Goal: Task Accomplishment & Management: Manage account settings

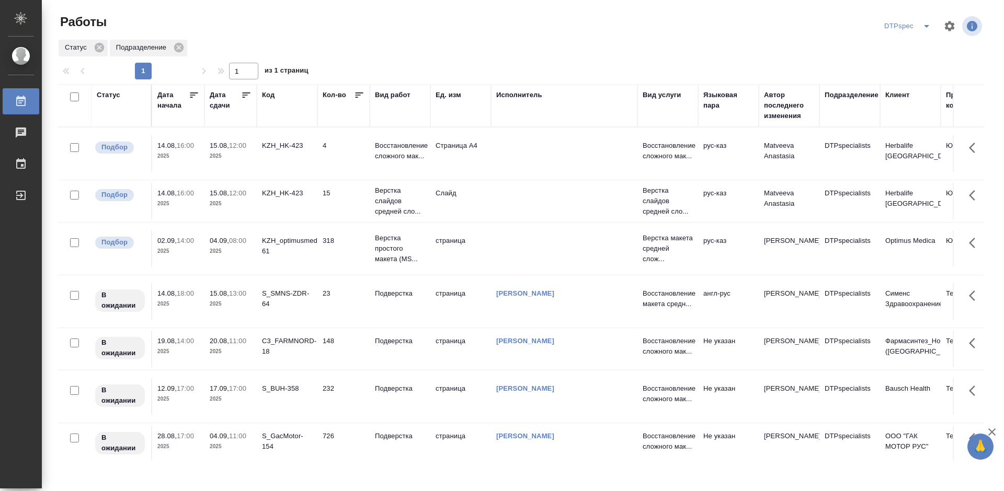
click at [246, 93] on icon at bounding box center [247, 95] width 8 height 5
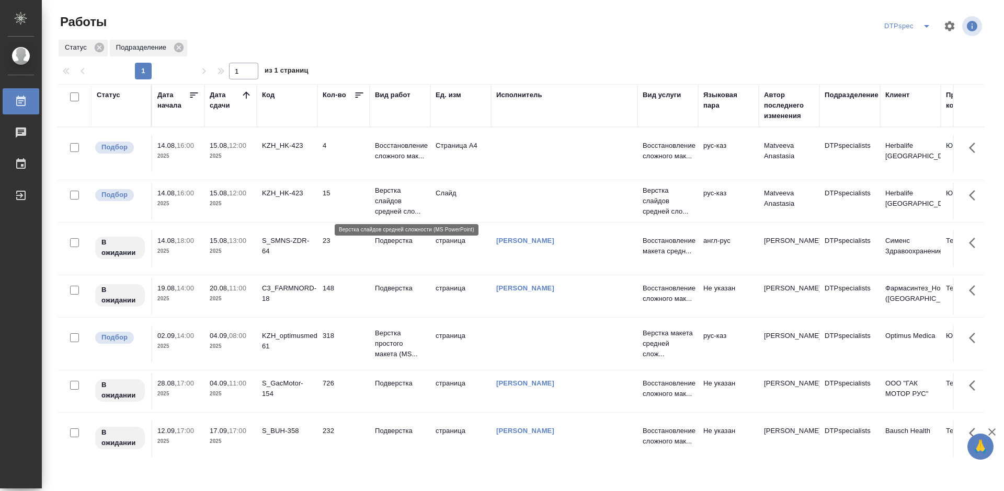
click at [395, 203] on p "Верстка слайдов средней сло..." at bounding box center [400, 201] width 50 height 31
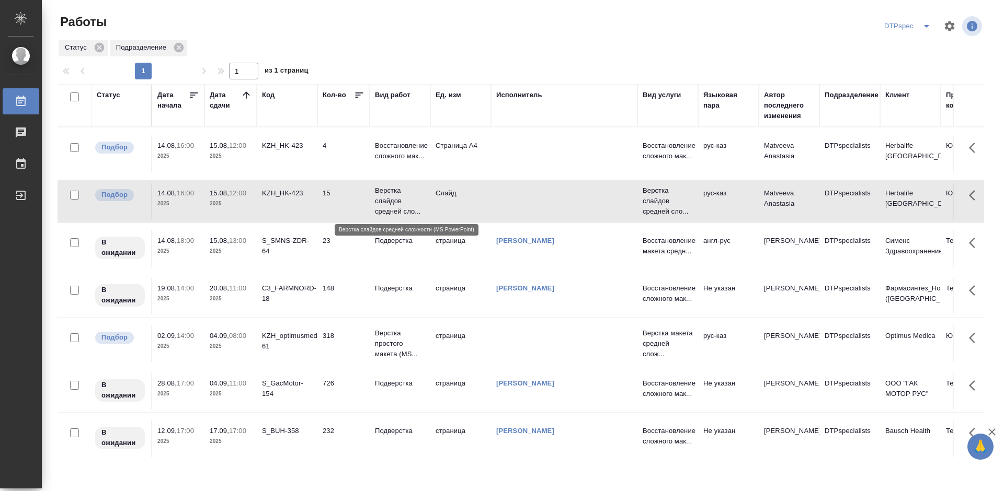
click at [394, 203] on p "Верстка слайдов средней сло..." at bounding box center [400, 201] width 50 height 31
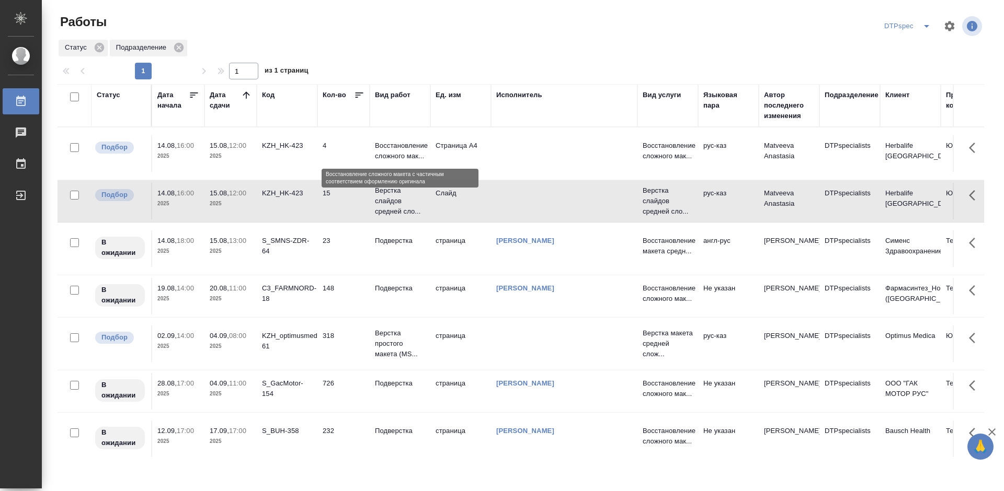
click at [387, 153] on p "Восстановление сложного мак..." at bounding box center [400, 151] width 50 height 21
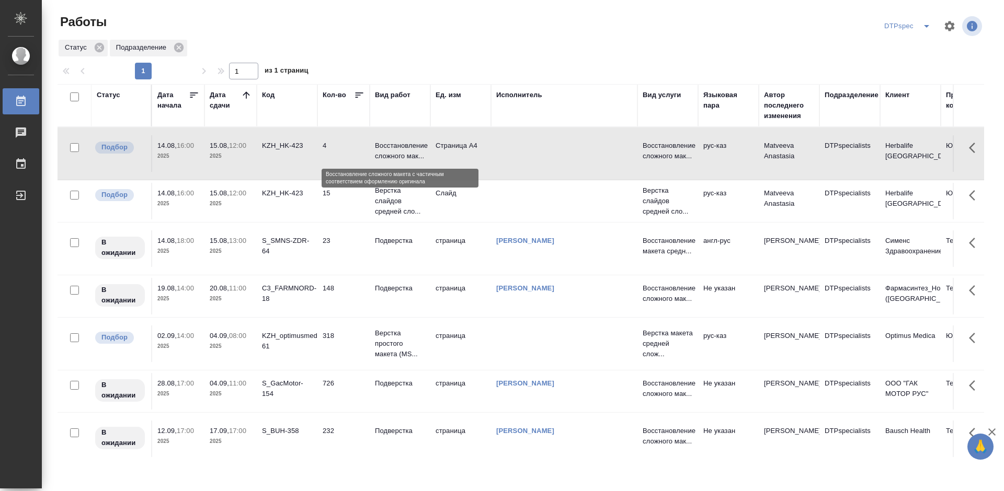
click at [387, 153] on p "Восстановление сложного мак..." at bounding box center [400, 151] width 50 height 21
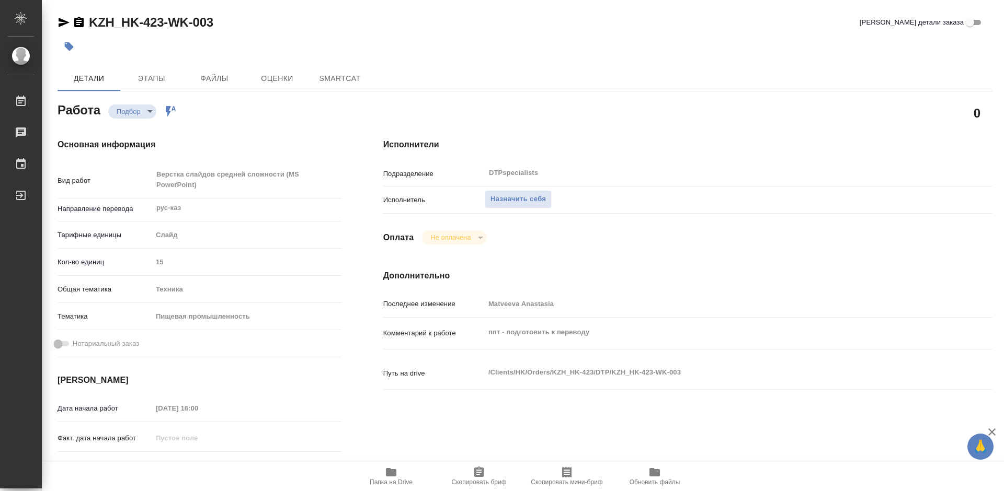
type textarea "x"
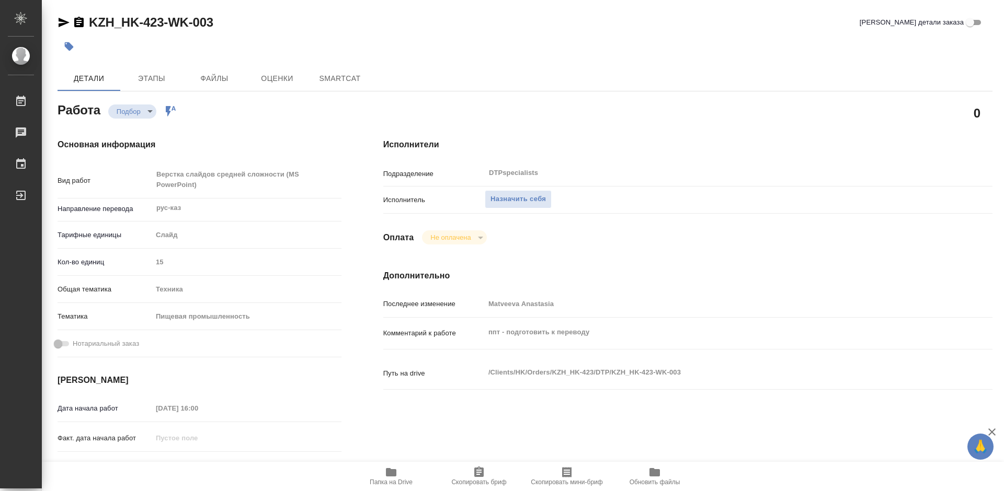
type textarea "x"
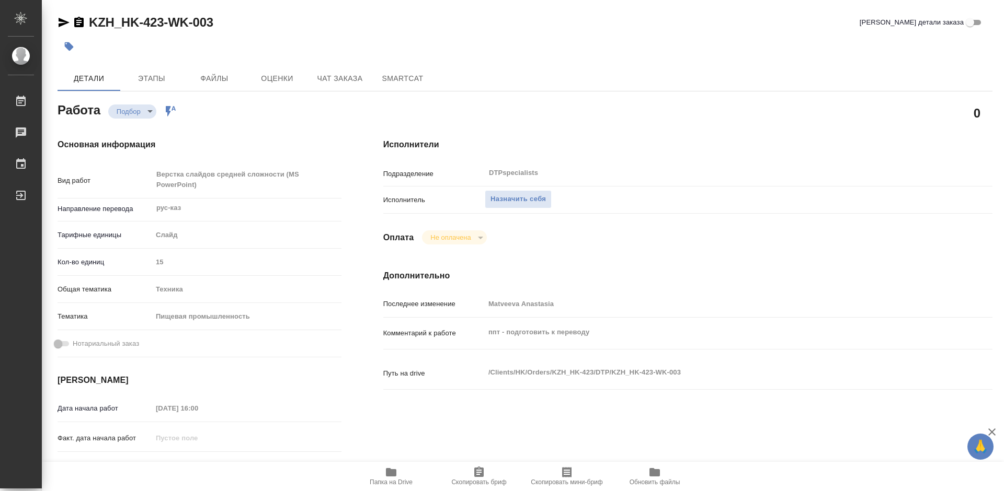
type textarea "x"
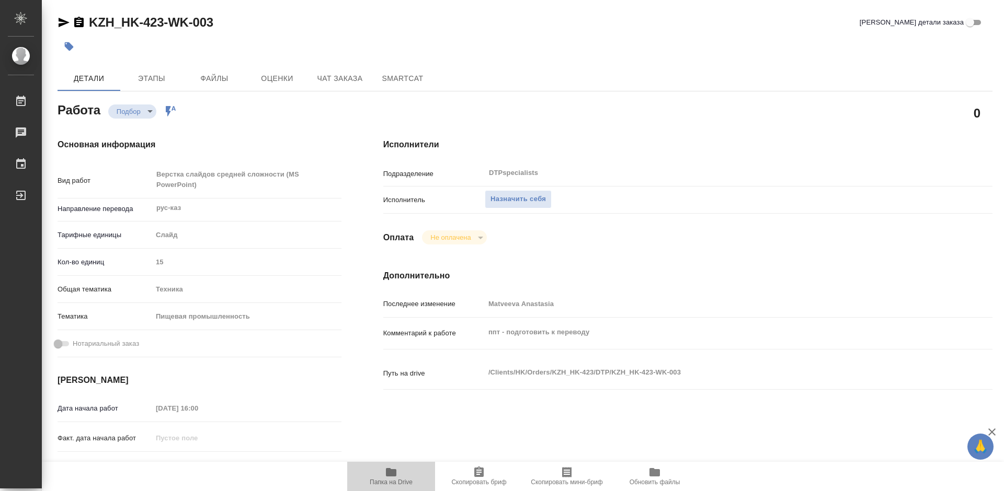
click at [388, 478] on icon "button" at bounding box center [391, 472] width 13 height 13
type textarea "x"
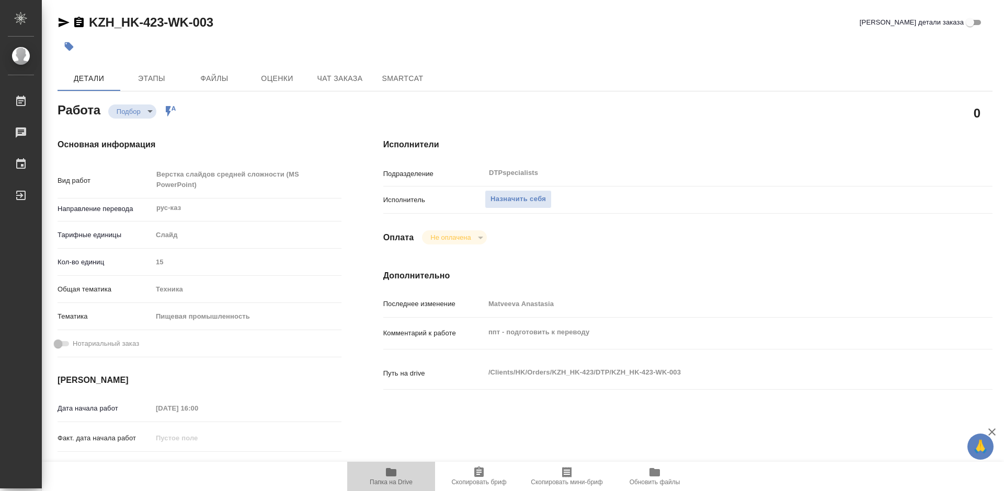
type textarea "x"
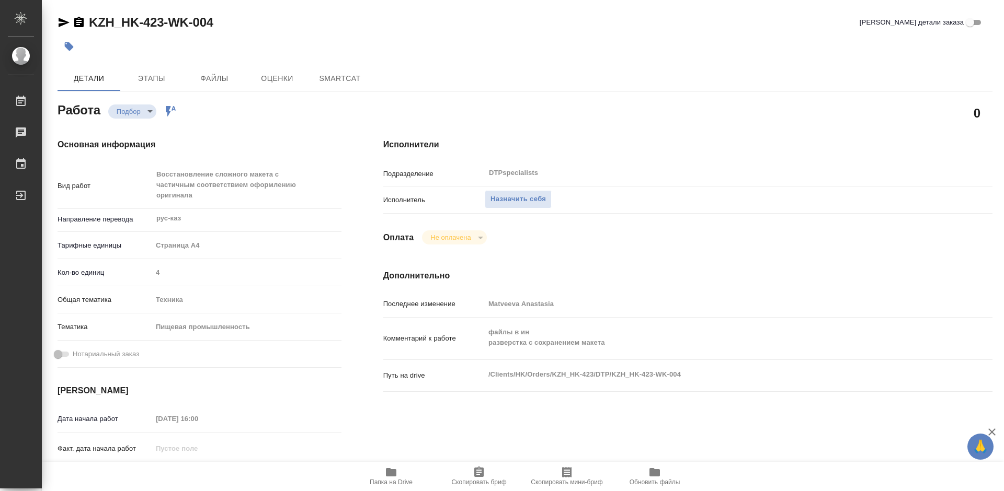
type textarea "x"
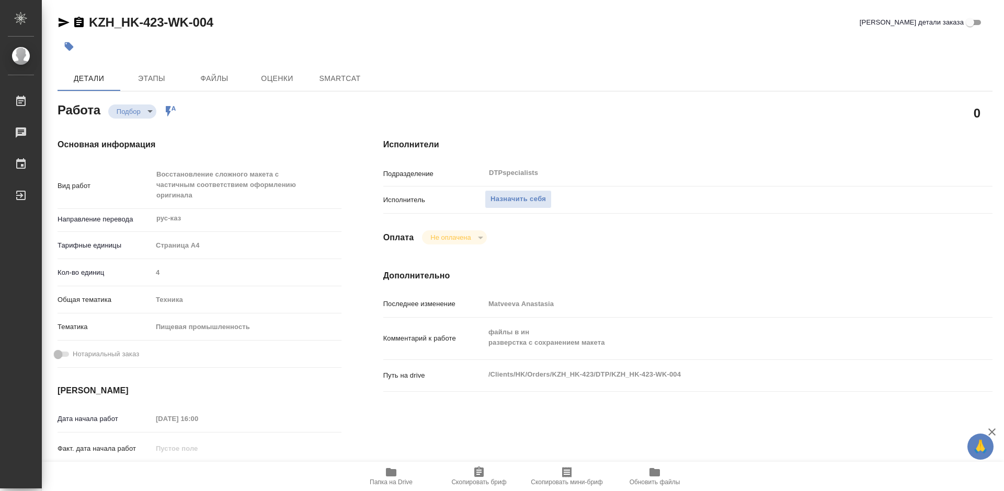
type textarea "x"
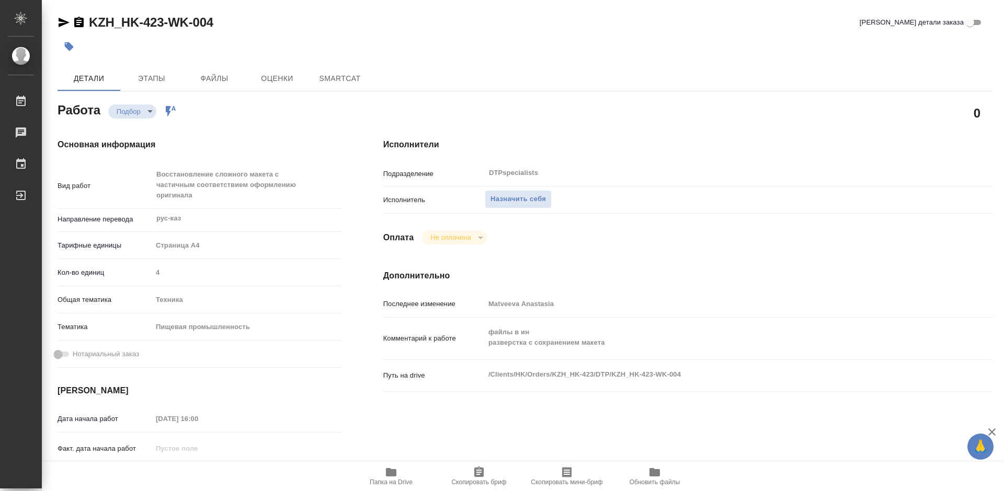
type textarea "x"
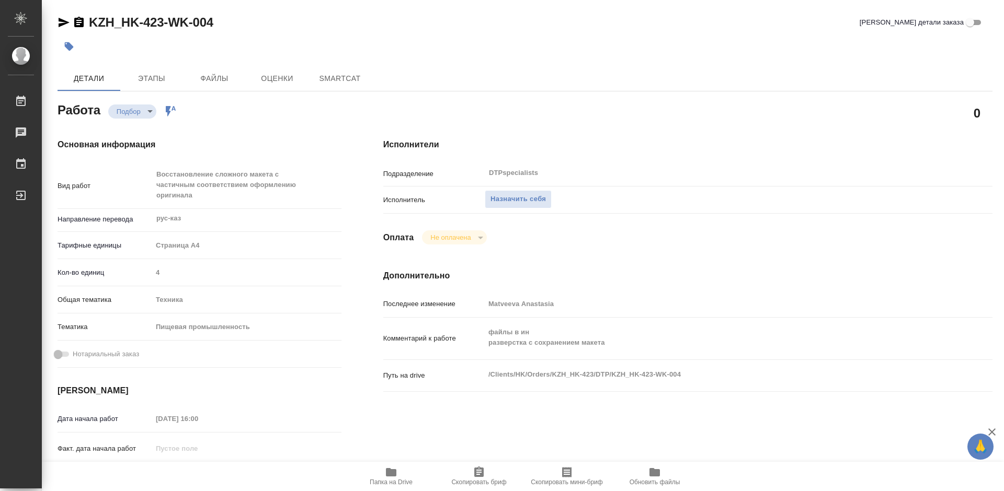
type textarea "x"
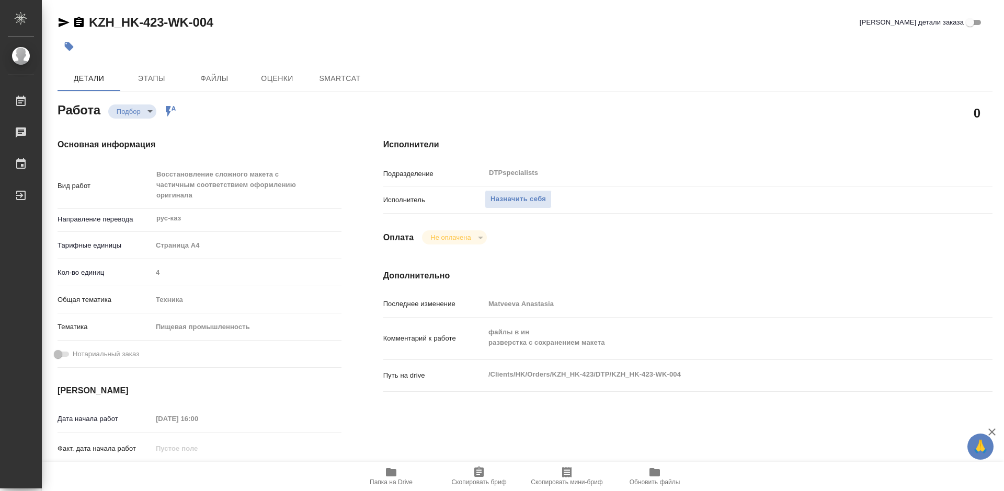
type textarea "x"
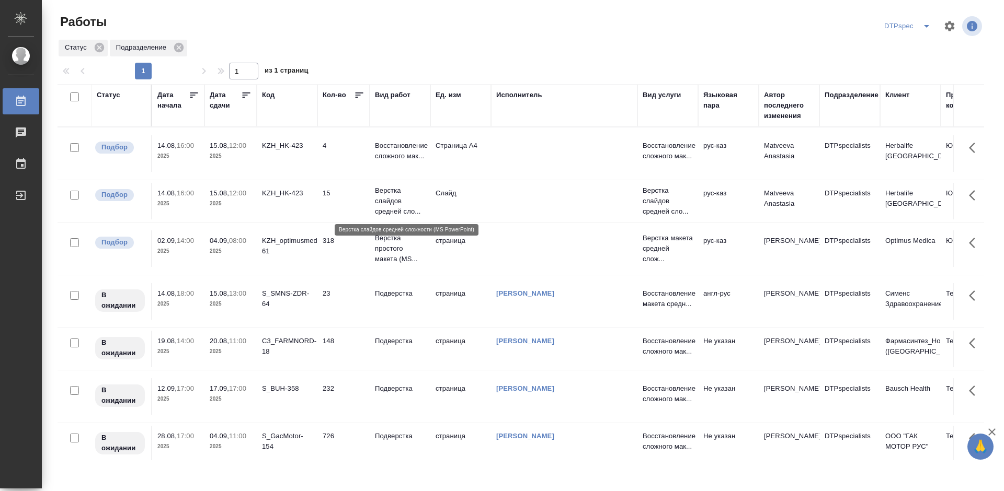
click at [395, 206] on p "Верстка слайдов средней сло..." at bounding box center [400, 201] width 50 height 31
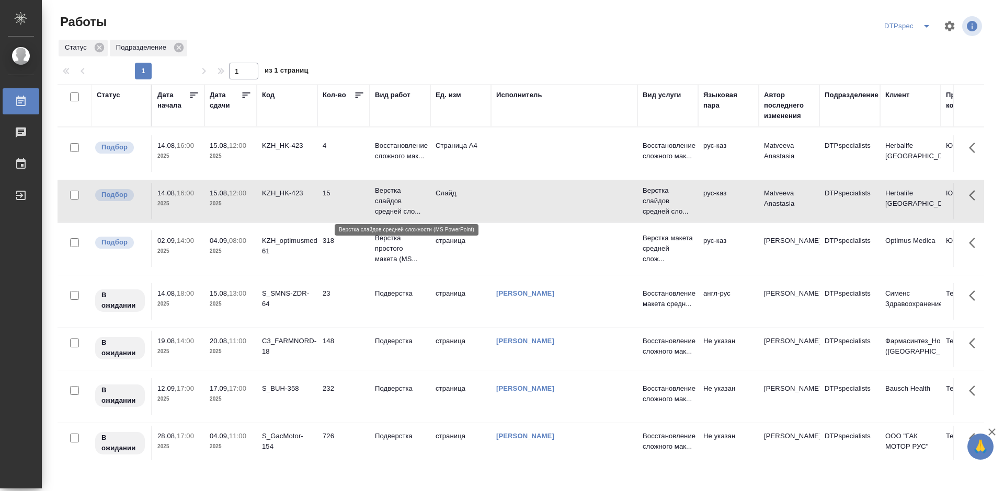
click at [395, 199] on p "Верстка слайдов средней сло..." at bounding box center [400, 201] width 50 height 31
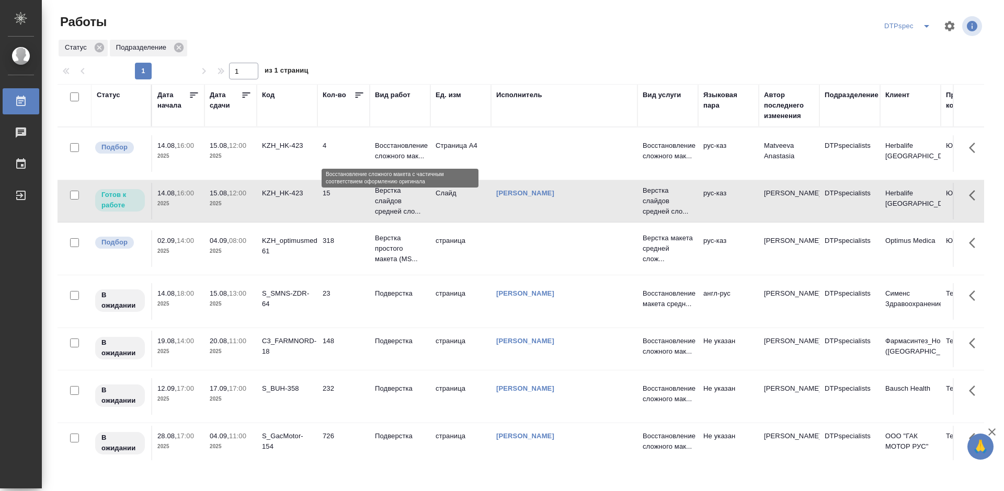
click at [394, 147] on p "Восстановление сложного мак..." at bounding box center [400, 151] width 50 height 21
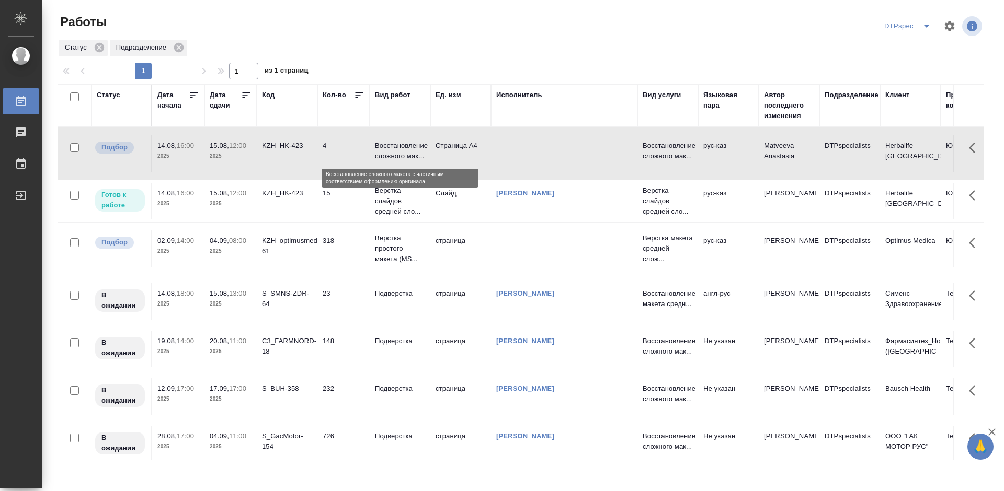
click at [394, 147] on p "Восстановление сложного мак..." at bounding box center [400, 151] width 50 height 21
click at [399, 146] on p "Восстановление сложного мак..." at bounding box center [400, 151] width 50 height 21
click at [400, 149] on p "Восстановление сложного мак..." at bounding box center [400, 151] width 50 height 21
click at [400, 148] on p "Восстановление сложного мак..." at bounding box center [400, 151] width 50 height 21
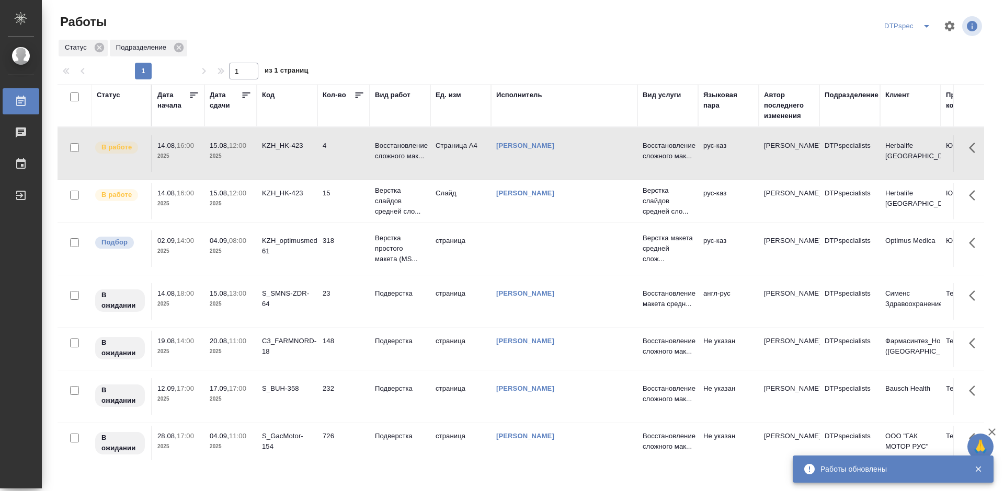
click at [381, 154] on p "Восстановление сложного мак..." at bounding box center [400, 151] width 50 height 21
click at [407, 151] on p "Восстановление сложного мак..." at bounding box center [400, 151] width 50 height 21
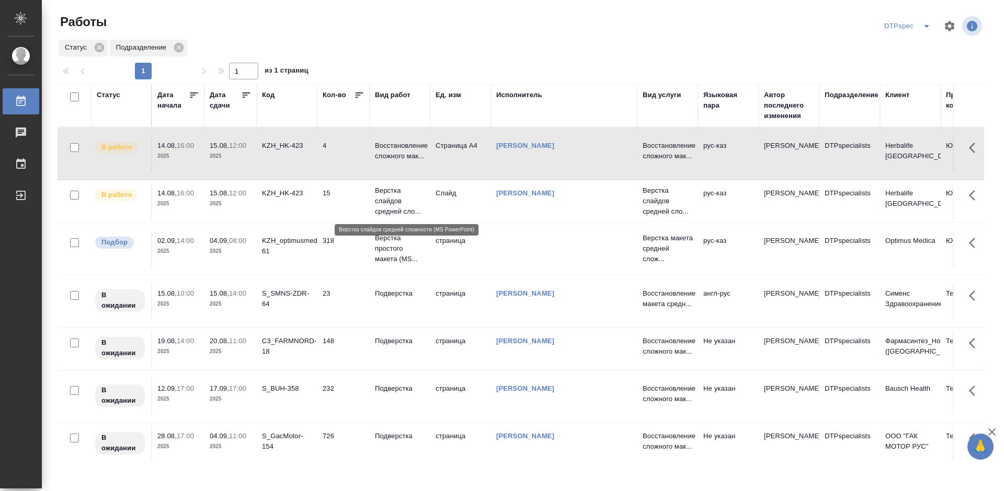
click at [397, 196] on p "Верстка слайдов средней сло..." at bounding box center [400, 201] width 50 height 31
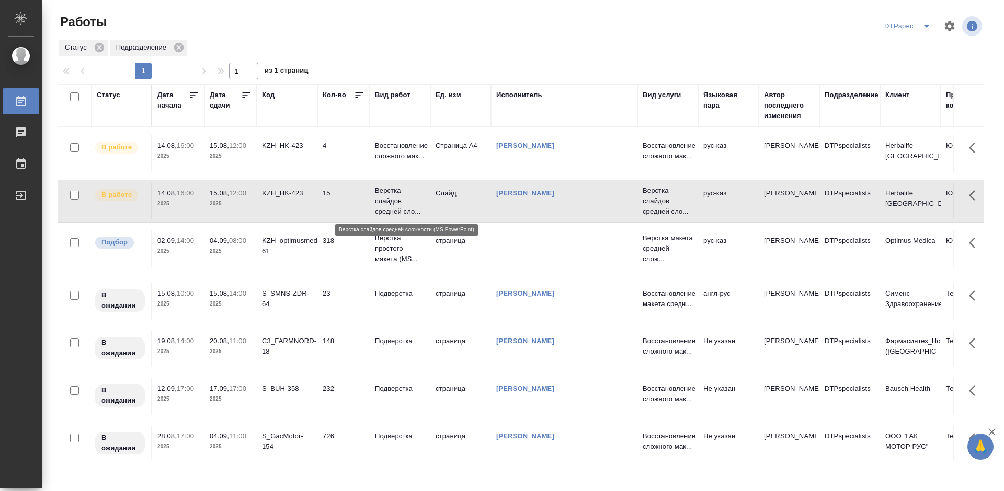
click at [397, 196] on p "Верстка слайдов средней сло..." at bounding box center [400, 201] width 50 height 31
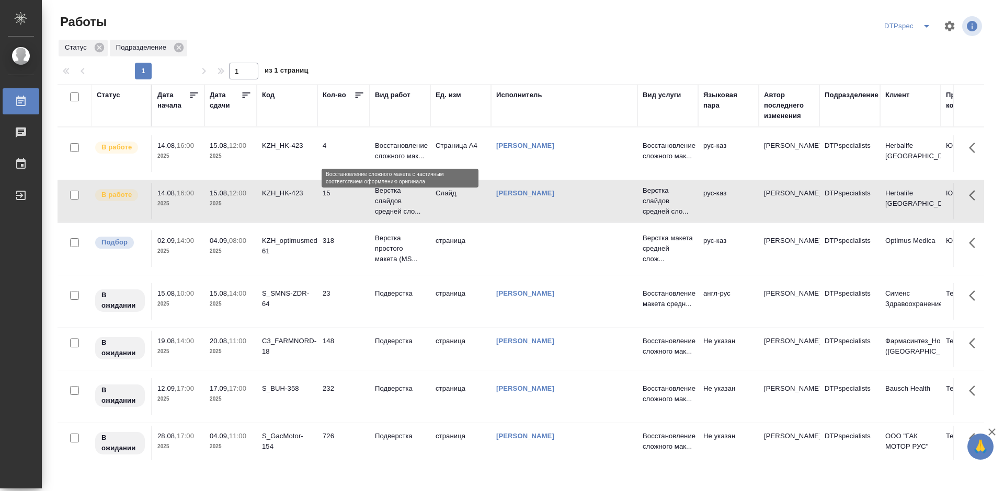
click at [396, 152] on p "Восстановление сложного мак..." at bounding box center [400, 151] width 50 height 21
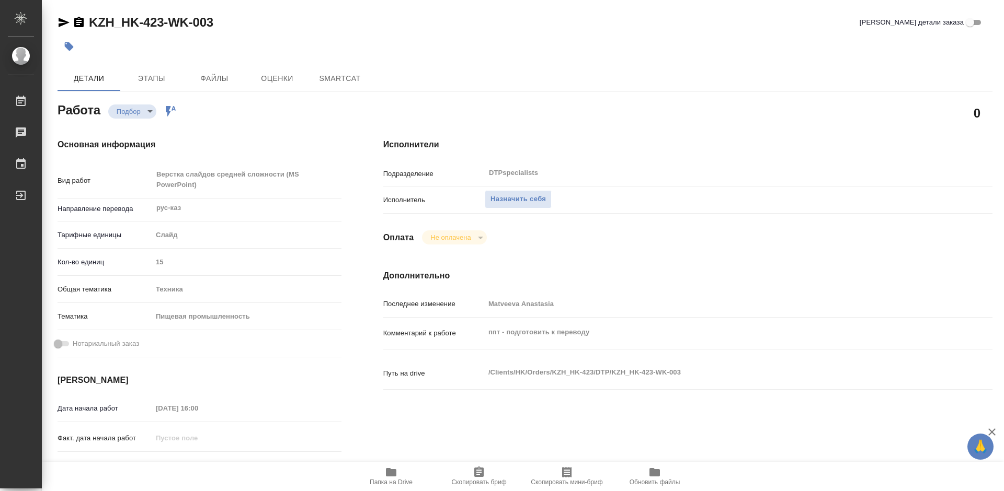
type textarea "x"
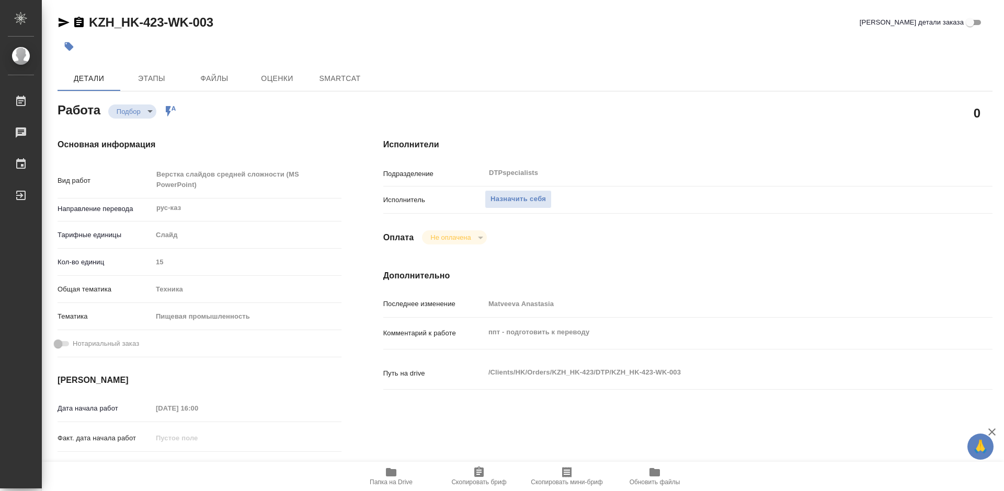
type textarea "x"
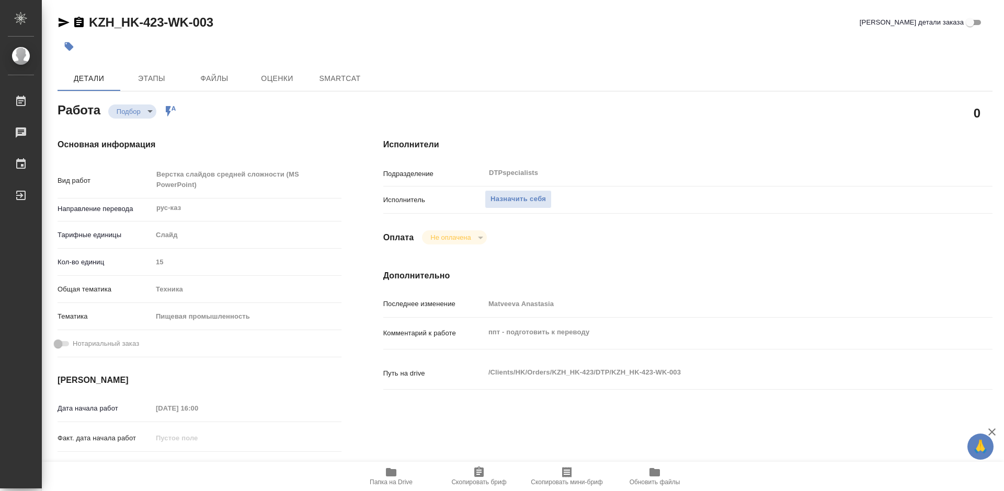
type textarea "x"
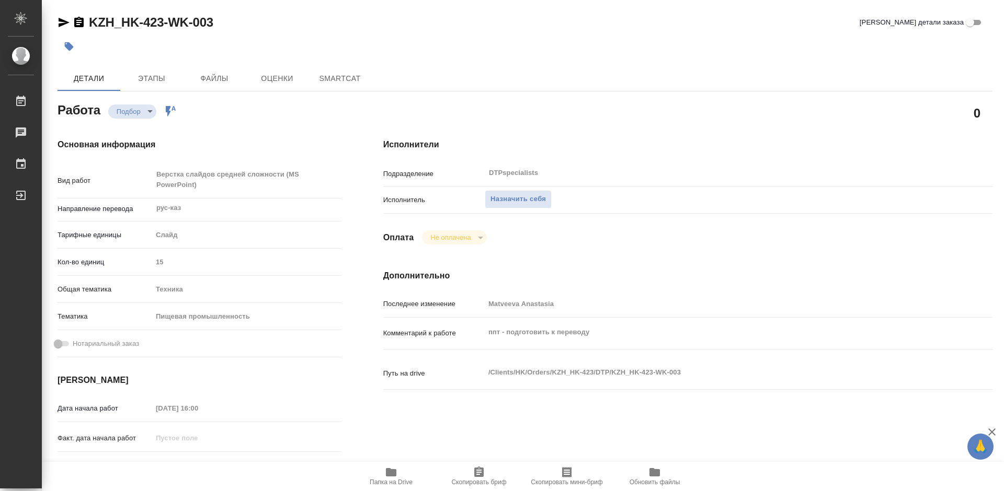
type textarea "x"
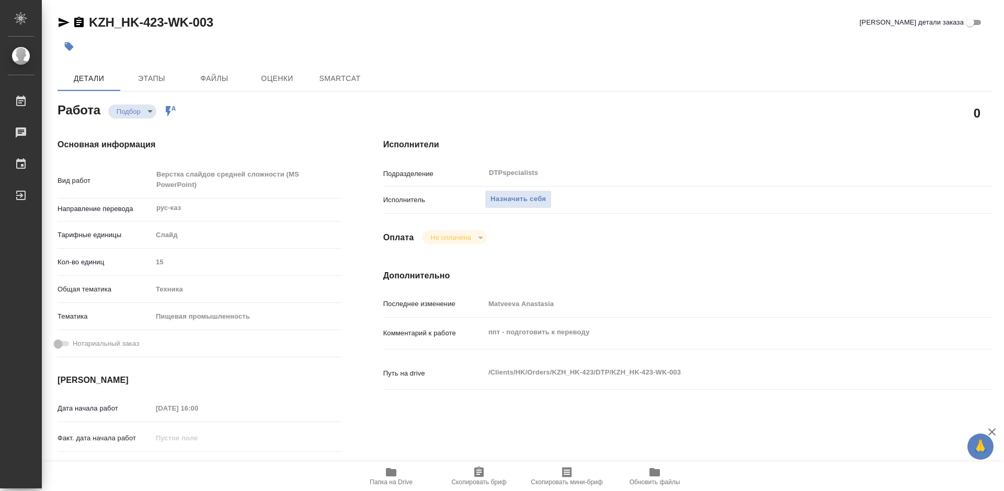
type textarea "x"
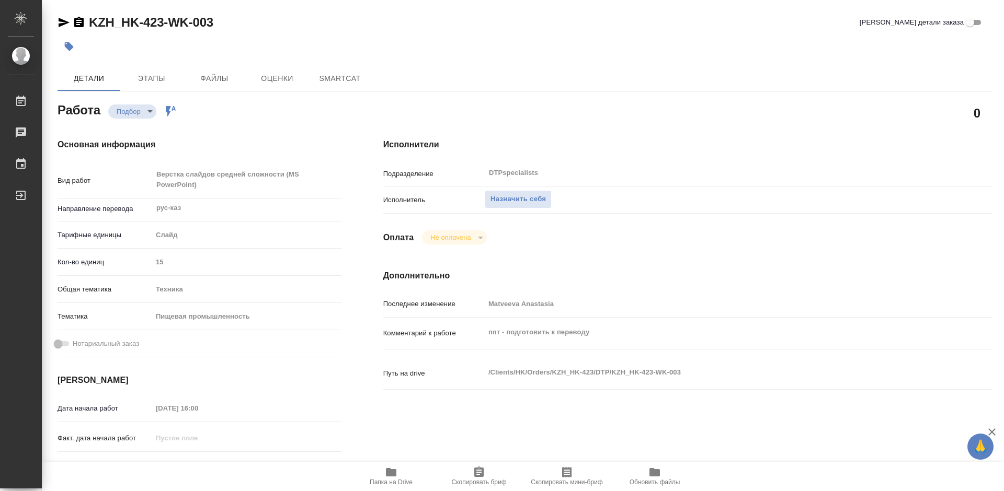
type textarea "x"
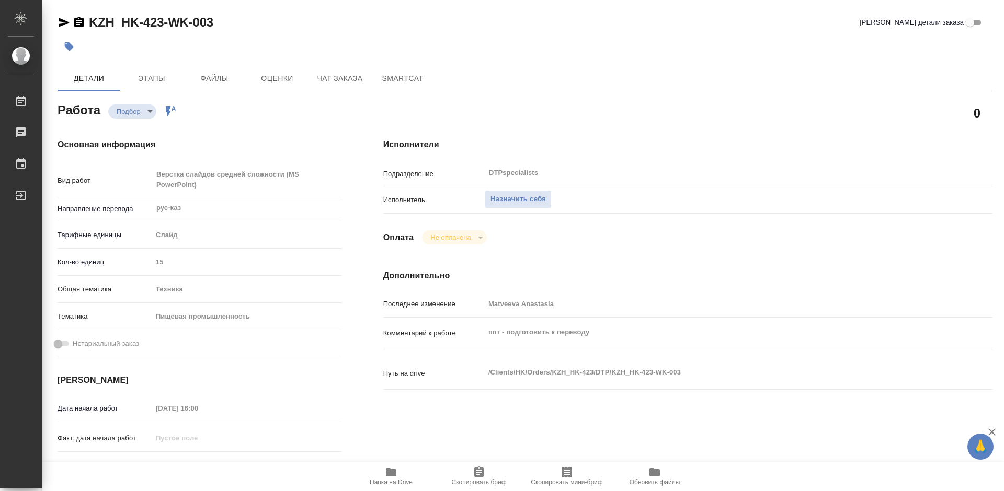
type textarea "x"
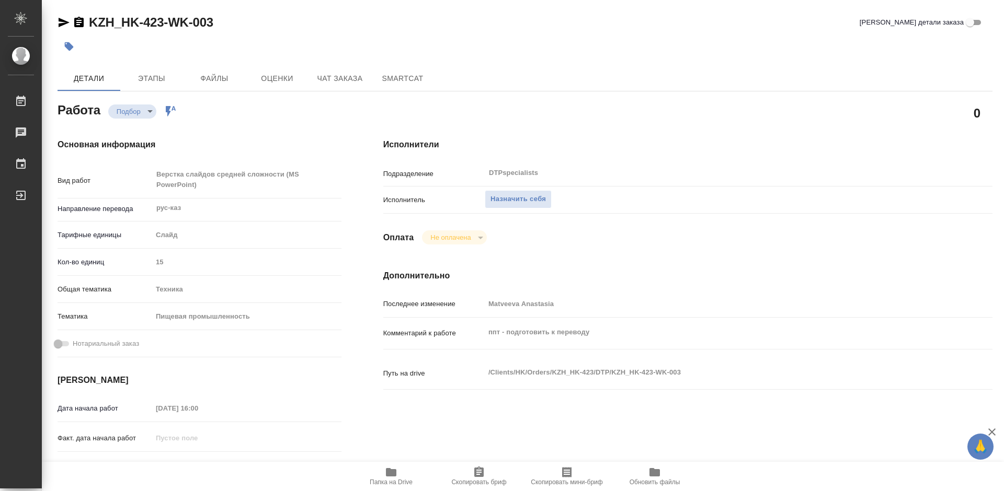
click at [388, 478] on icon "button" at bounding box center [391, 472] width 13 height 13
type textarea "x"
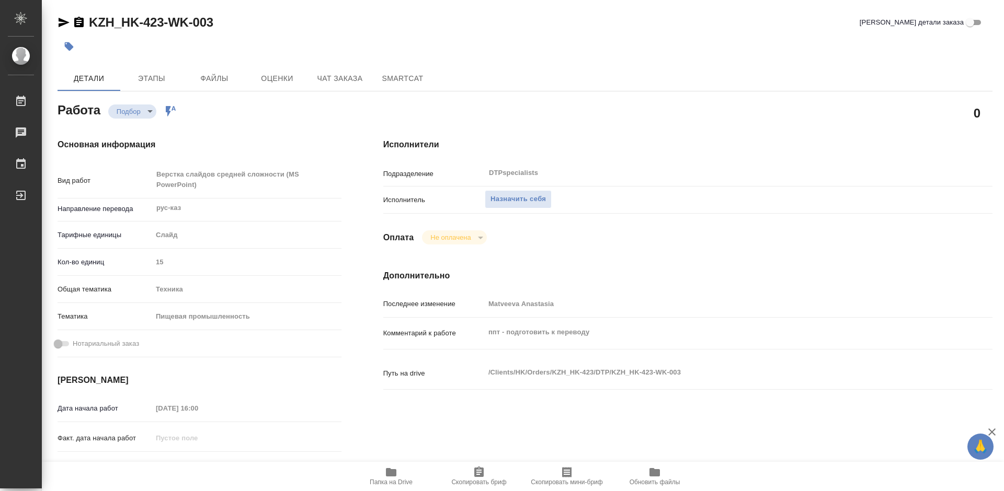
type textarea "x"
click at [524, 202] on span "Назначить себя" at bounding box center [517, 199] width 55 height 12
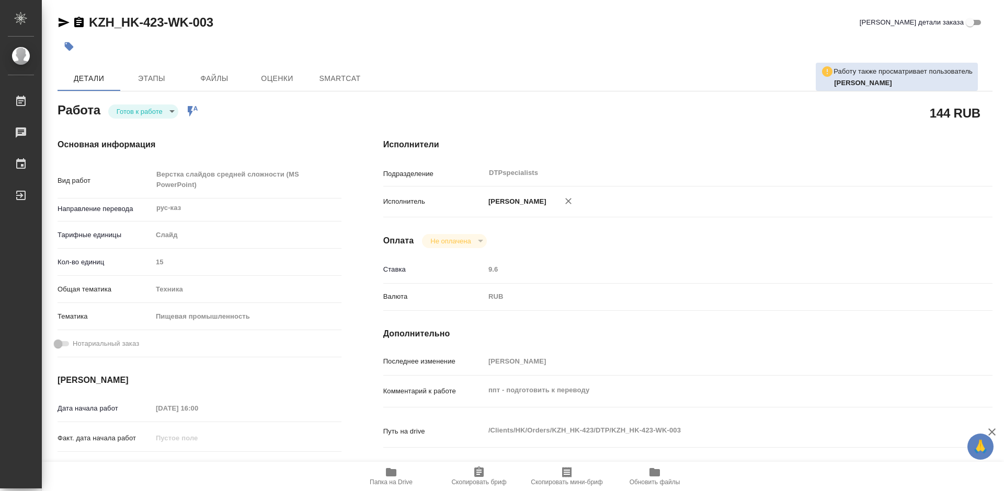
type textarea "x"
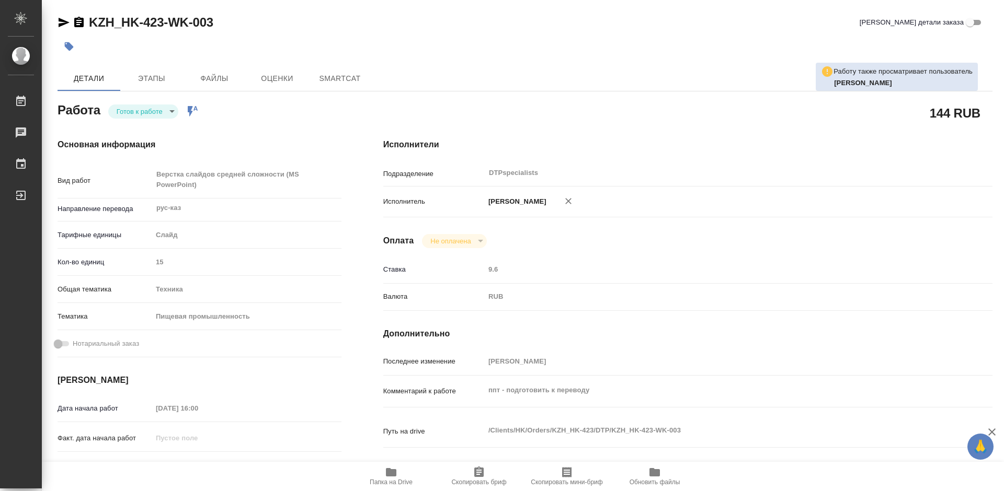
type textarea "x"
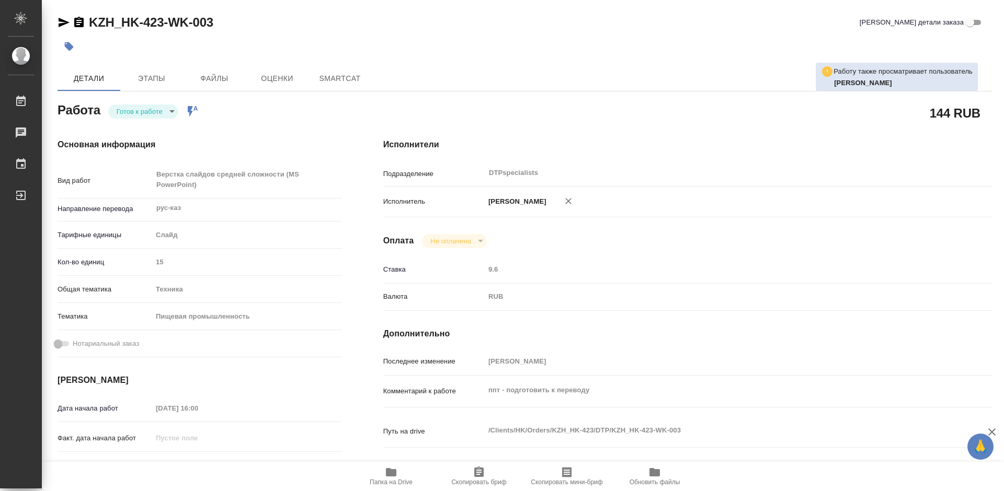
type textarea "x"
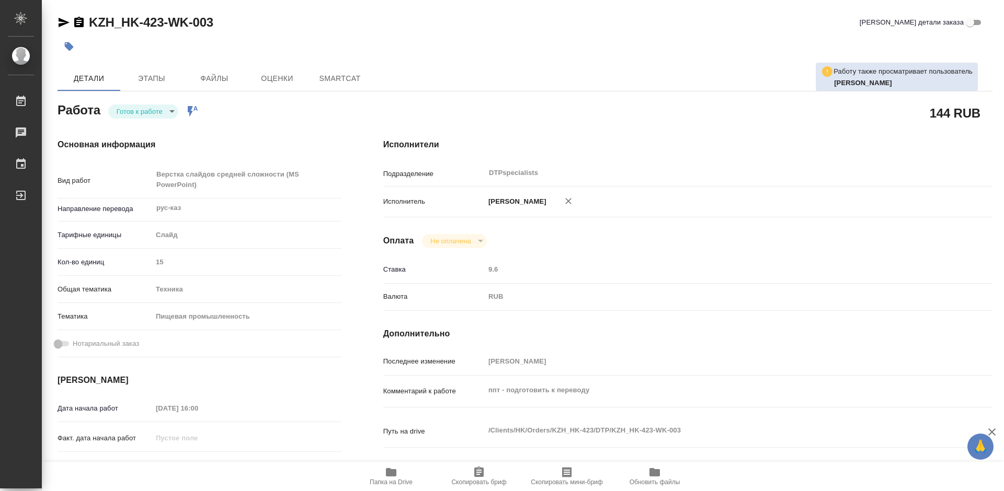
type textarea "x"
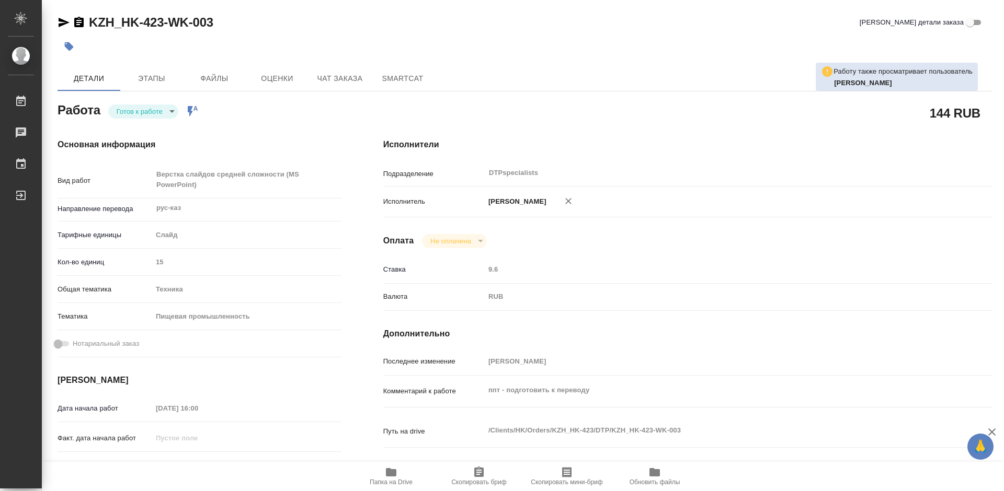
type textarea "x"
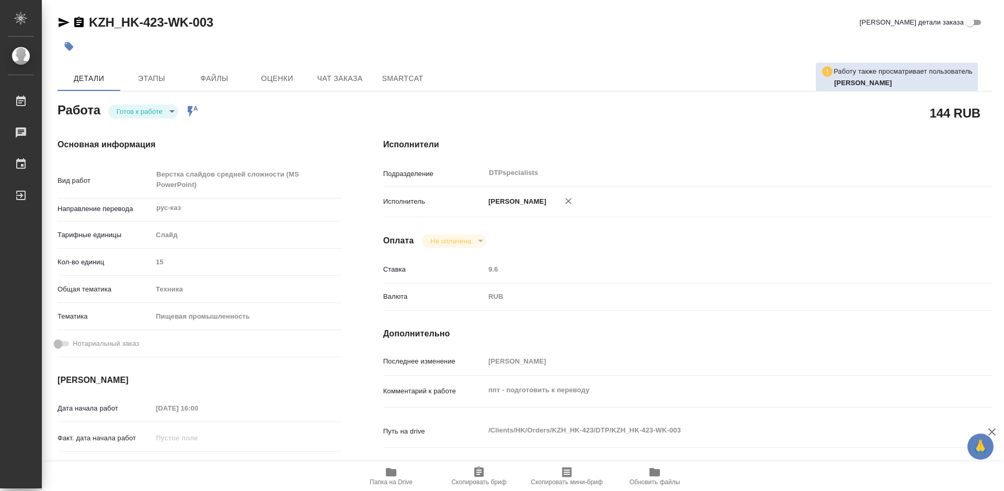
type textarea "x"
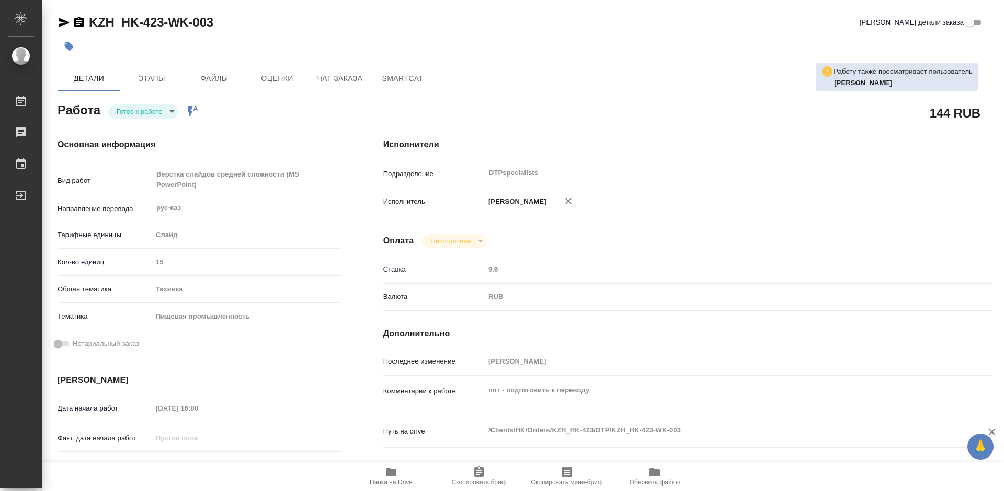
click at [127, 115] on body "🙏 .cls-1 fill:#fff; AWATERA Работы 0 Чаты График Выйти KZH_HK-423-WK-003 Кратко…" at bounding box center [502, 245] width 1004 height 491
click at [131, 112] on button "В работе" at bounding box center [134, 111] width 34 height 11
type textarea "x"
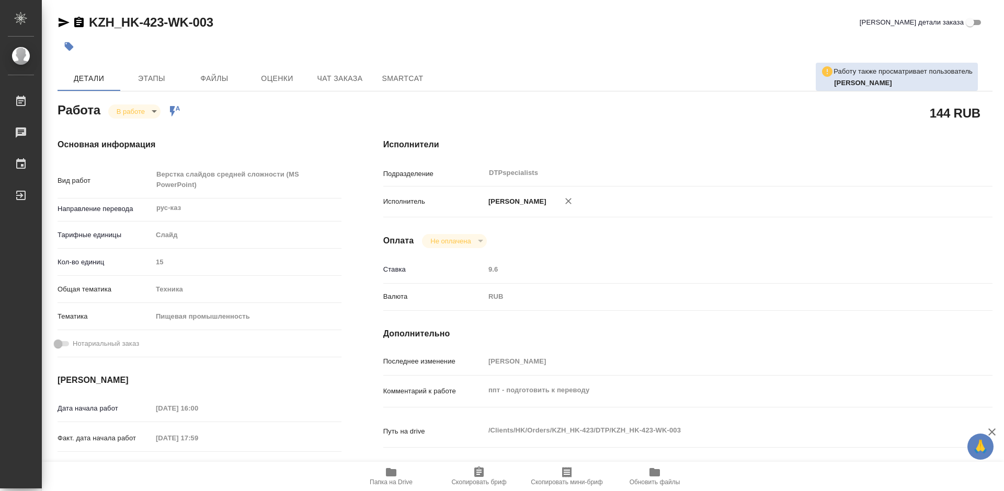
type textarea "x"
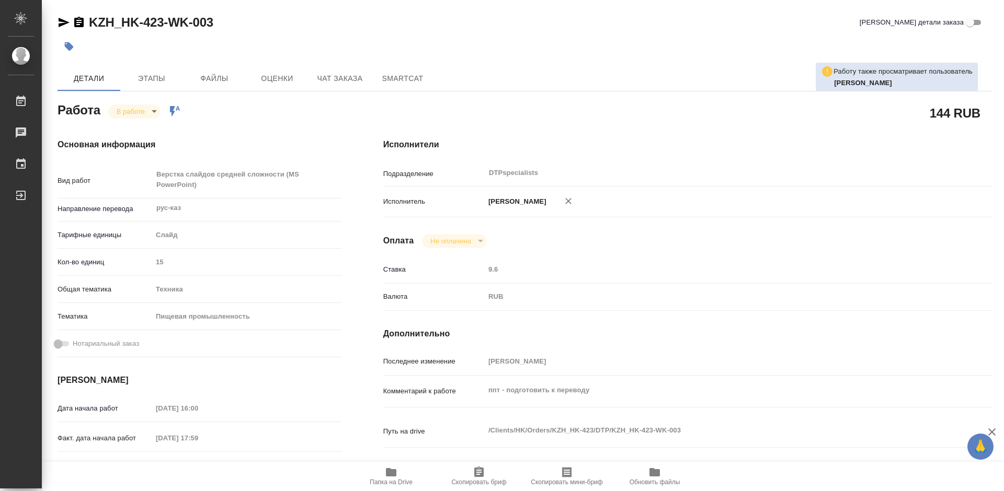
type textarea "x"
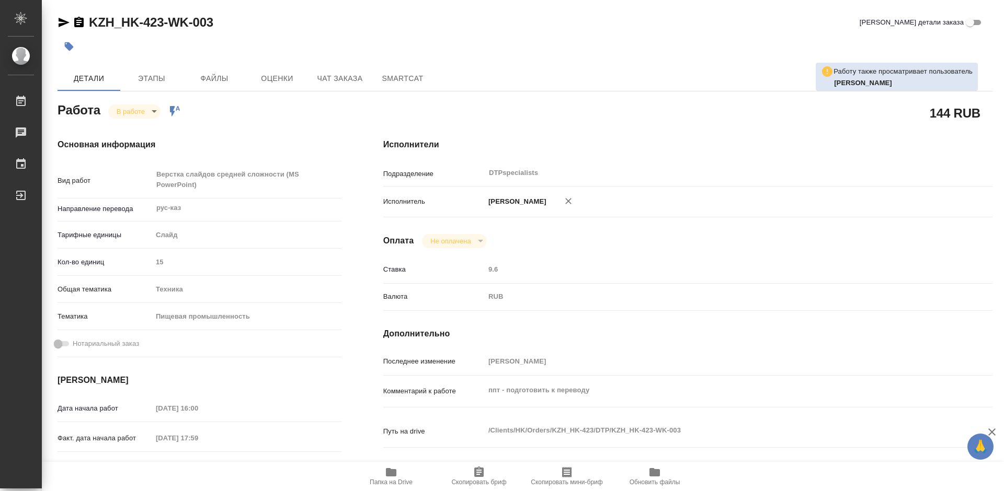
type textarea "x"
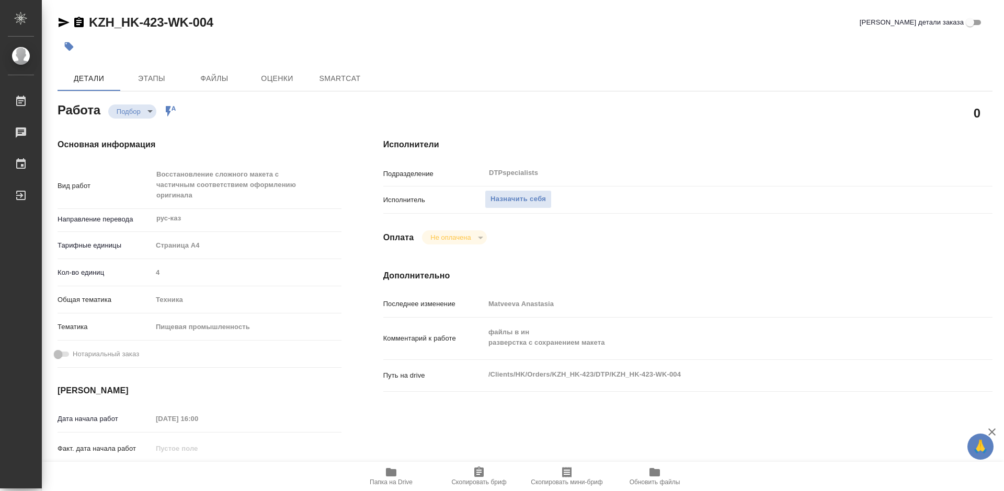
type textarea "x"
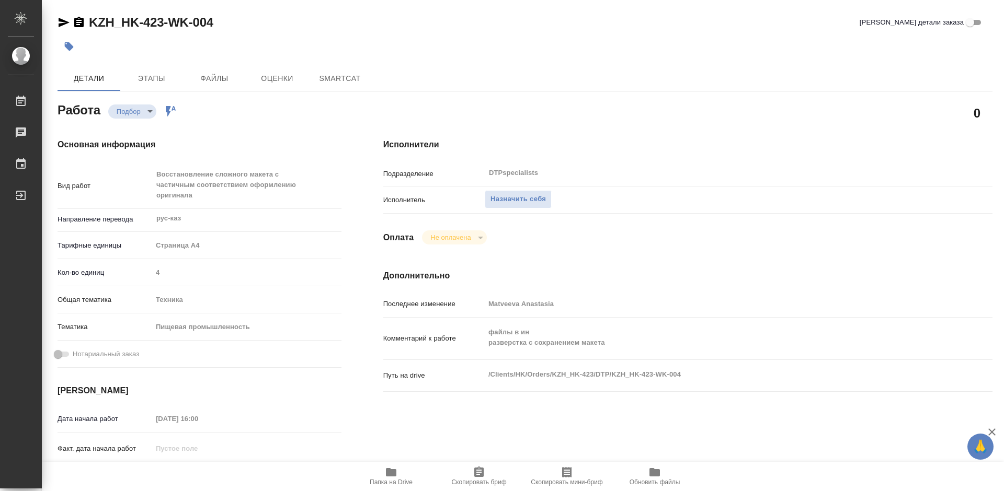
type textarea "x"
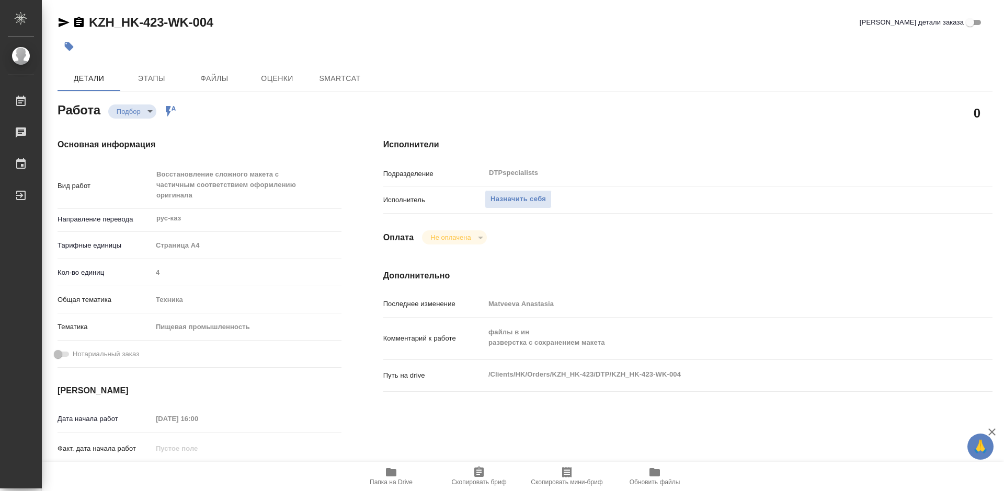
type textarea "x"
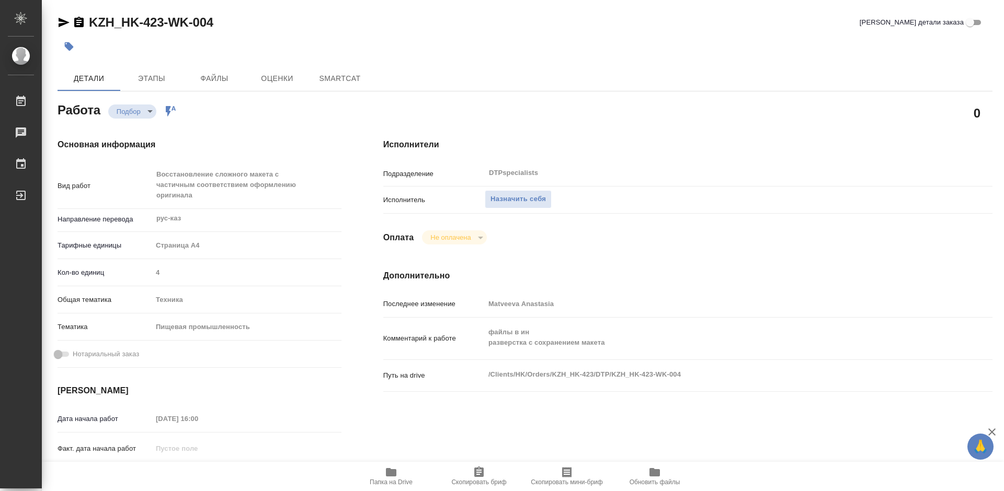
type textarea "x"
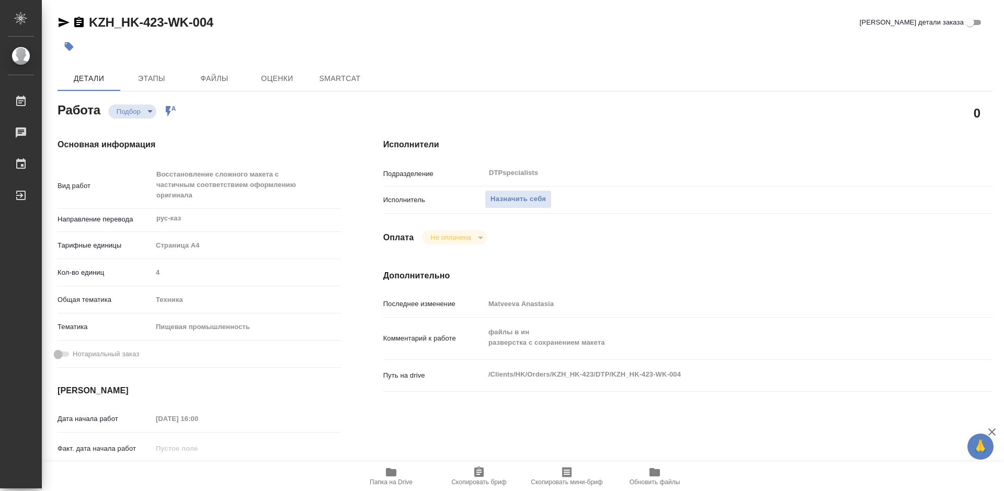
type textarea "x"
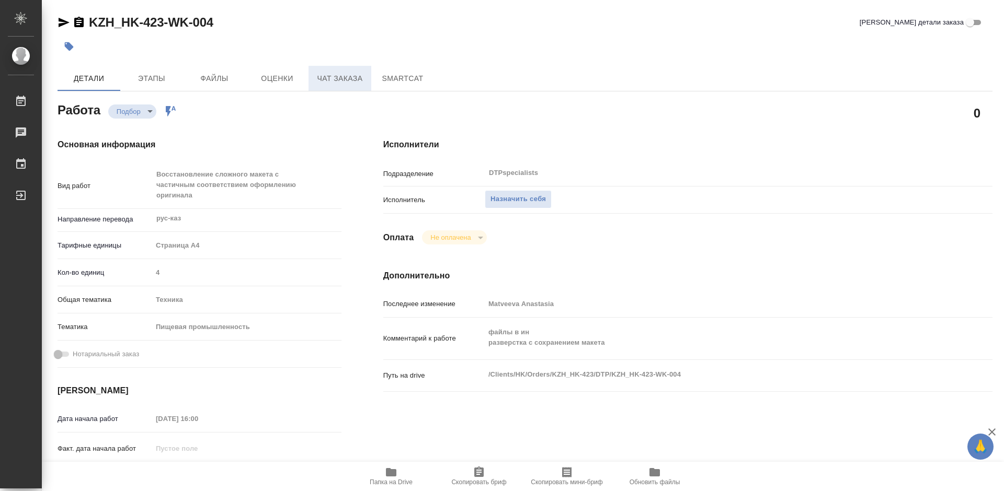
type textarea "x"
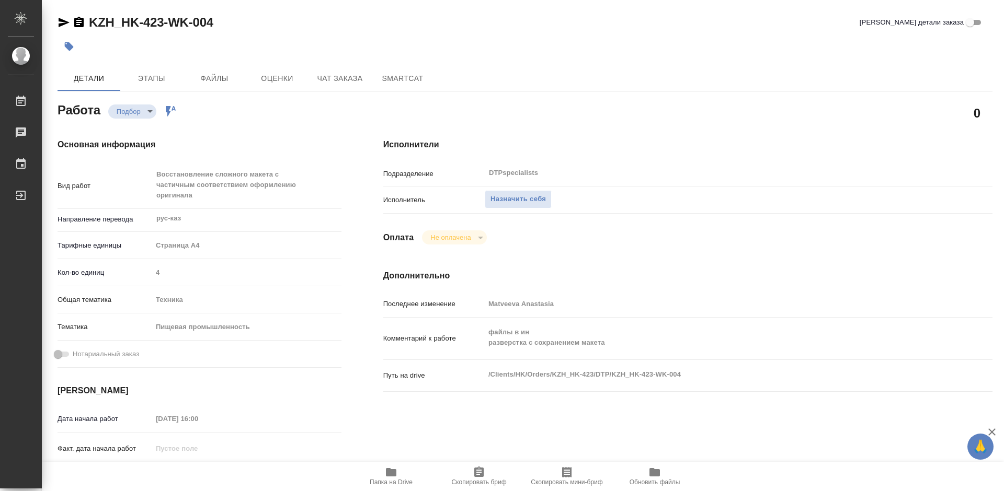
type textarea "x"
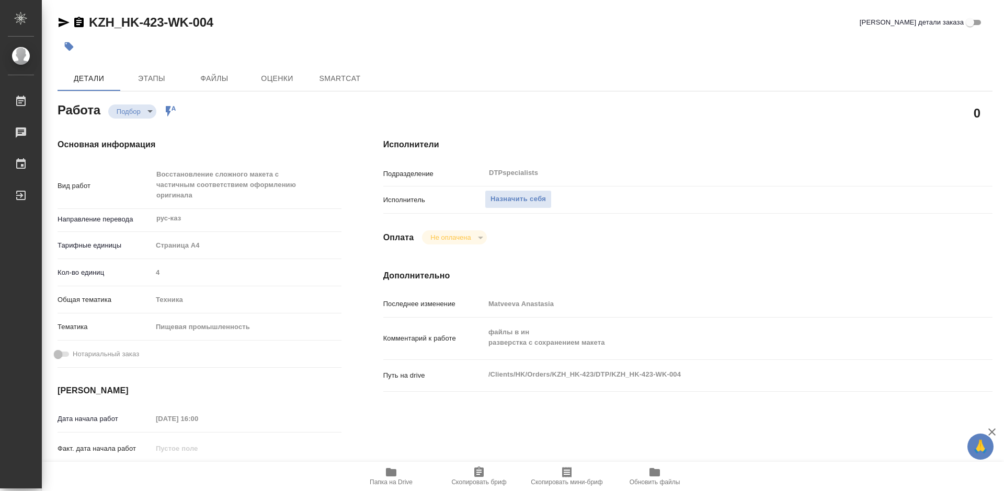
type textarea "x"
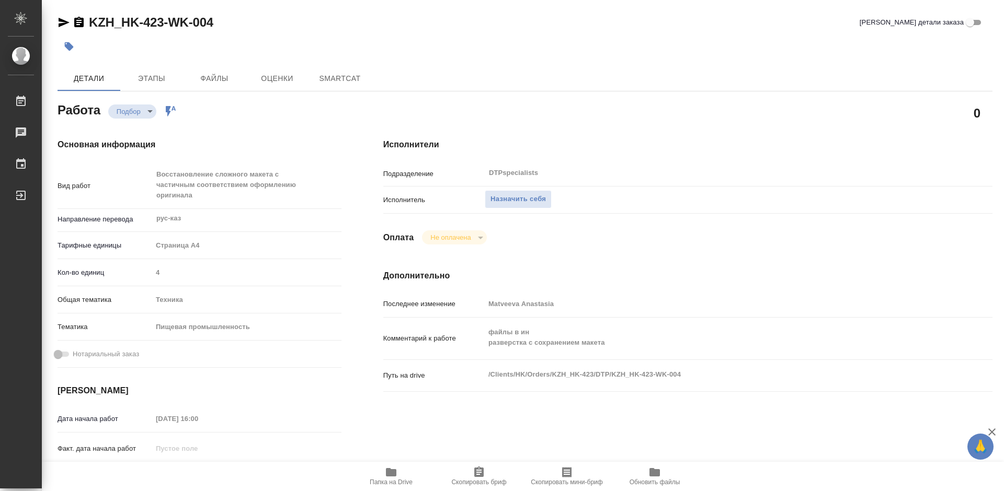
type textarea "x"
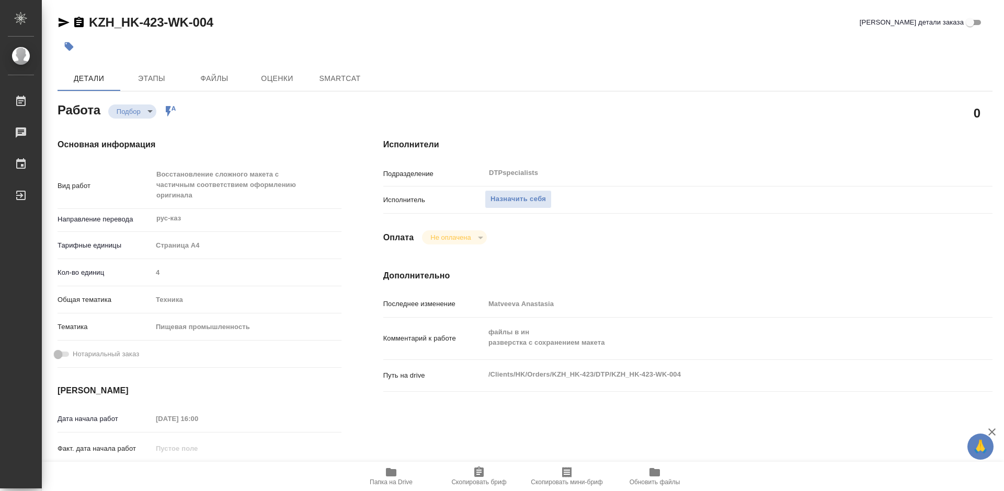
type textarea "x"
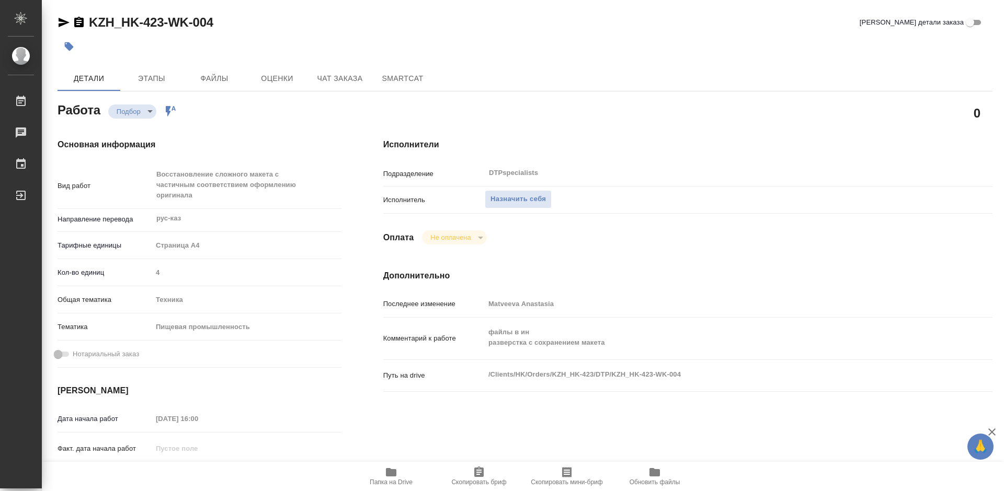
type textarea "x"
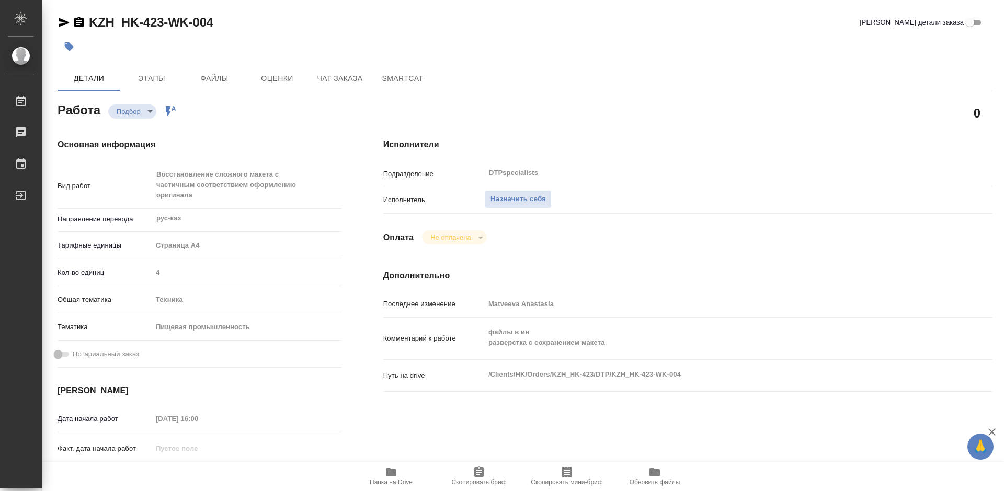
type textarea "x"
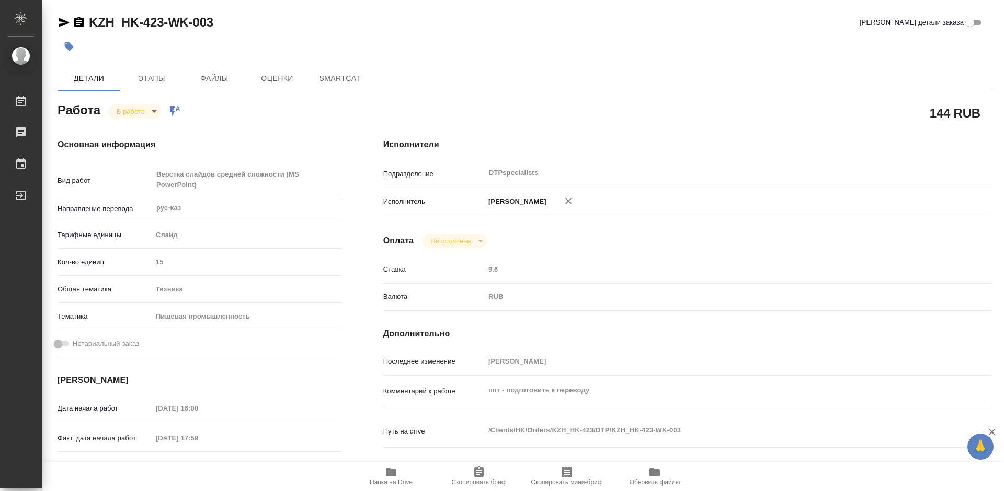
type textarea "x"
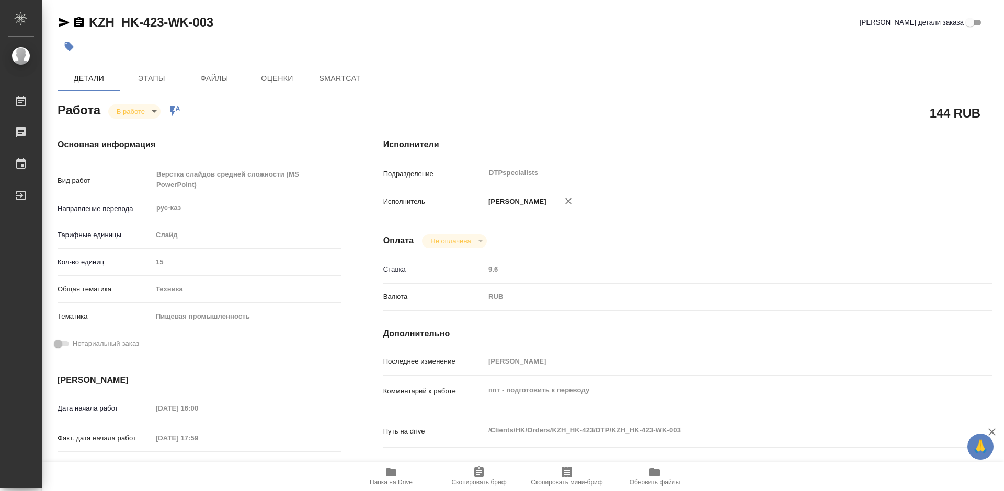
type textarea "x"
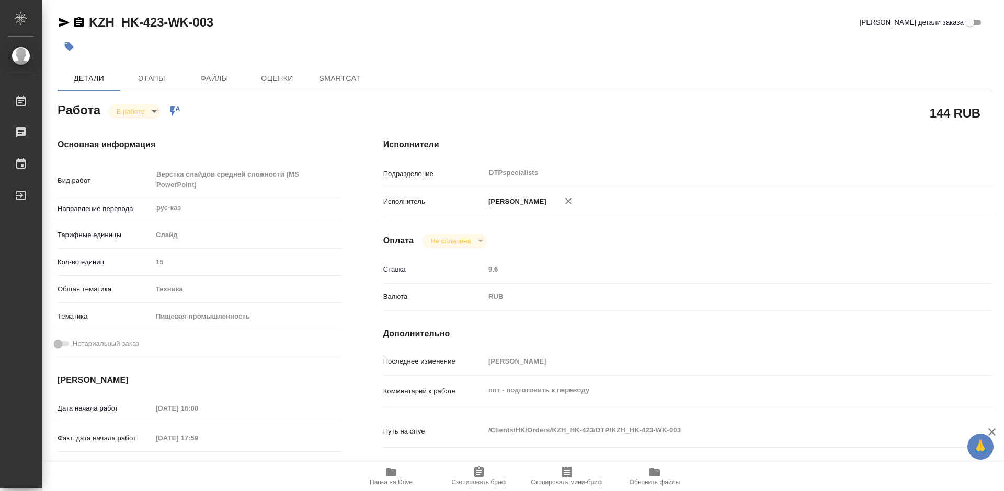
type textarea "x"
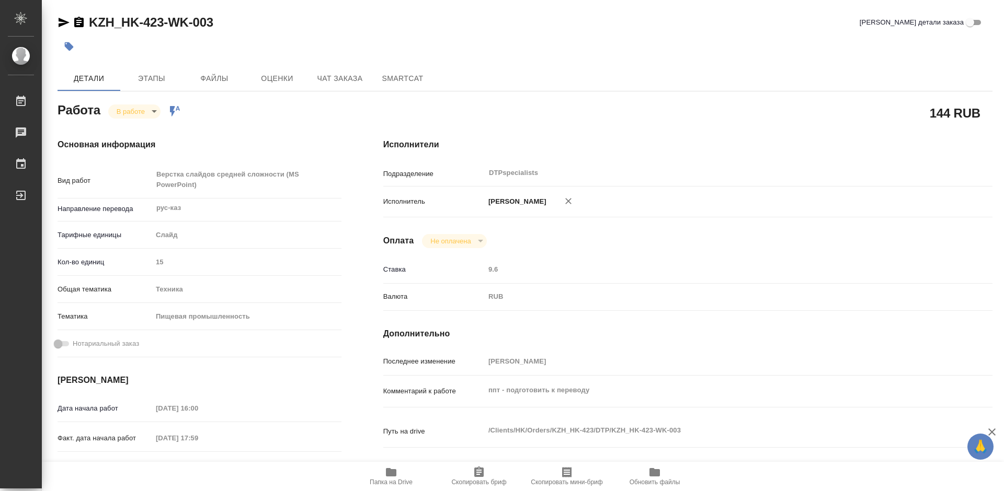
type textarea "x"
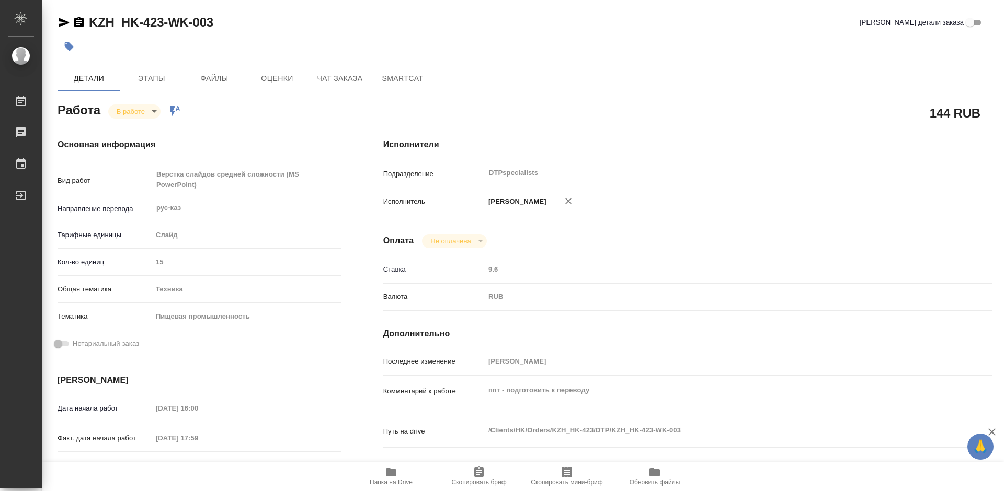
type textarea "x"
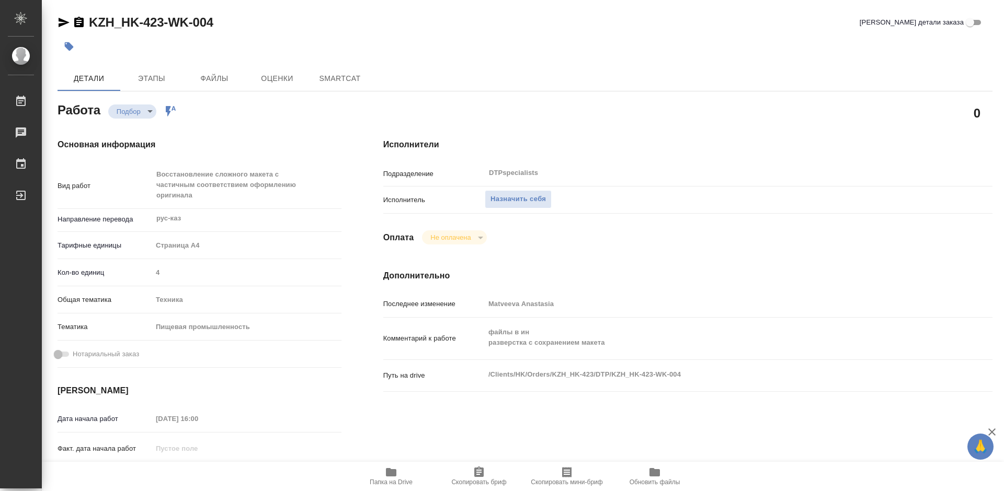
type textarea "x"
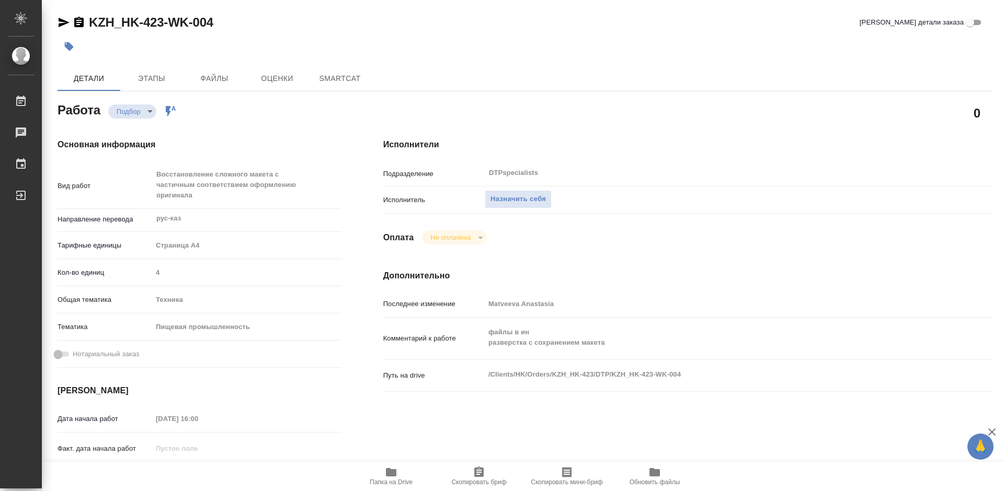
type textarea "x"
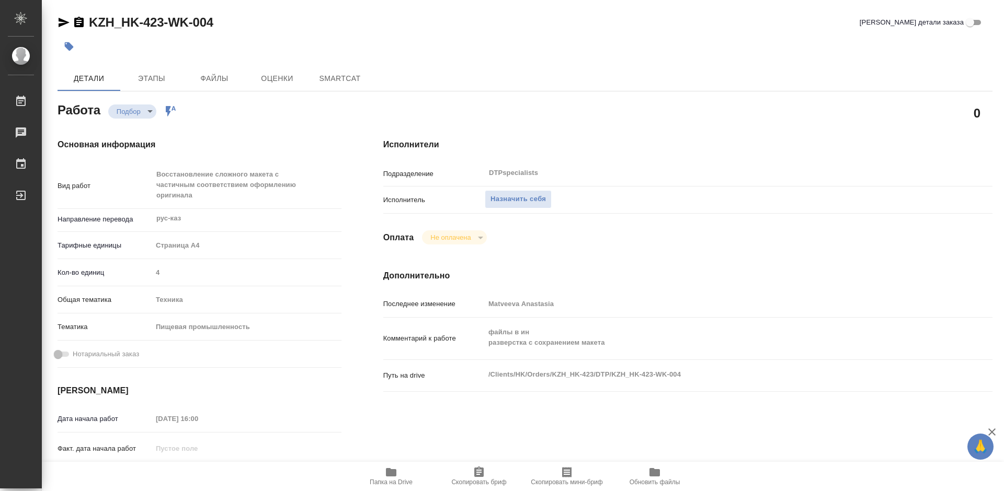
type textarea "x"
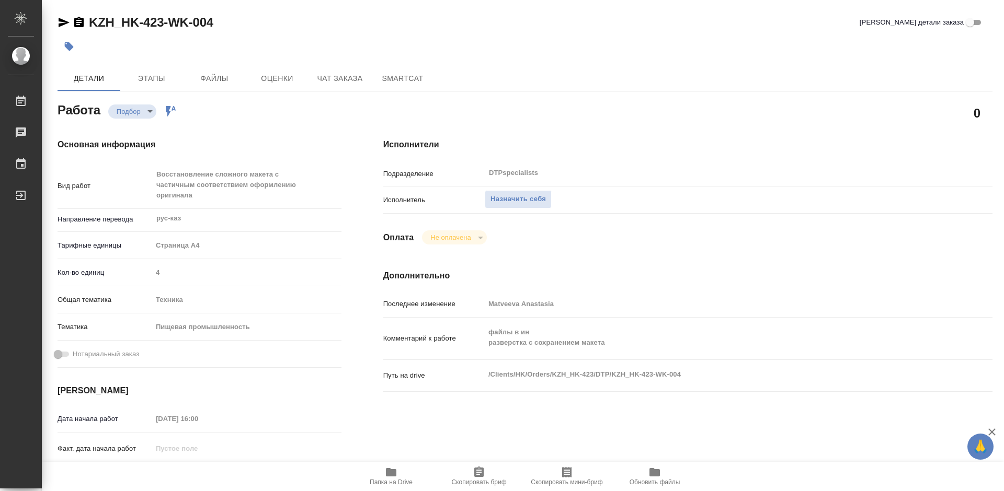
type textarea "x"
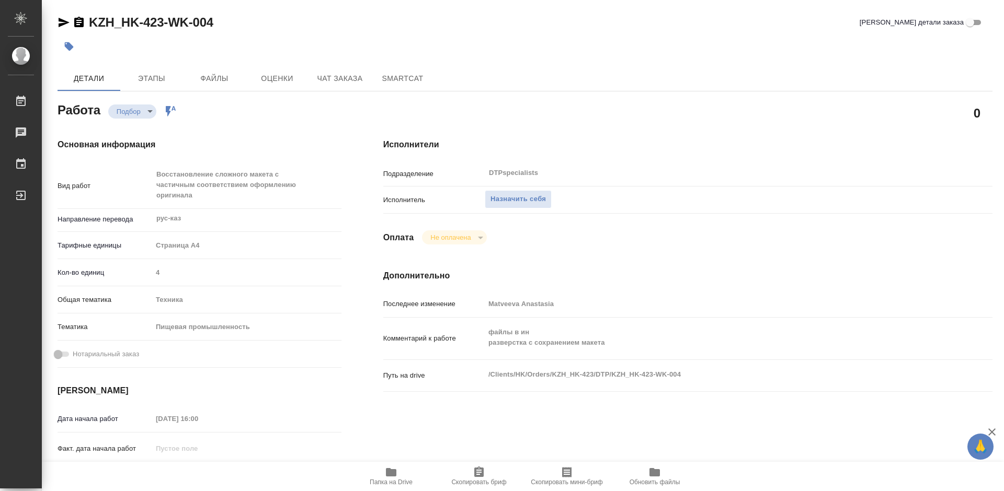
type textarea "x"
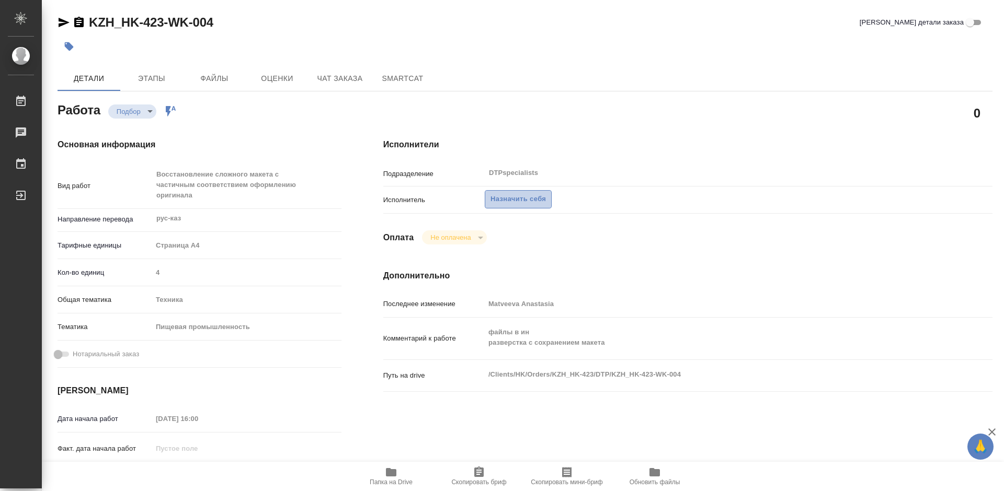
click at [517, 203] on span "Назначить себя" at bounding box center [517, 199] width 55 height 12
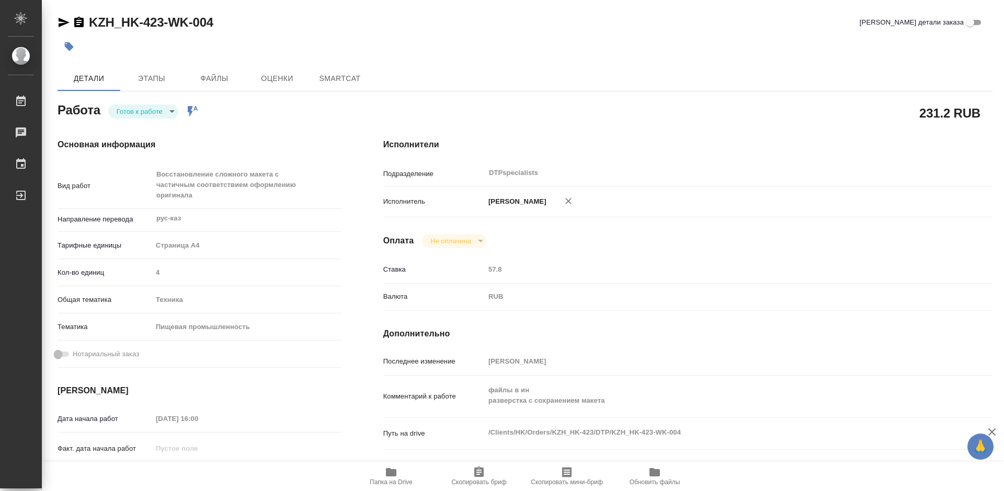
type textarea "x"
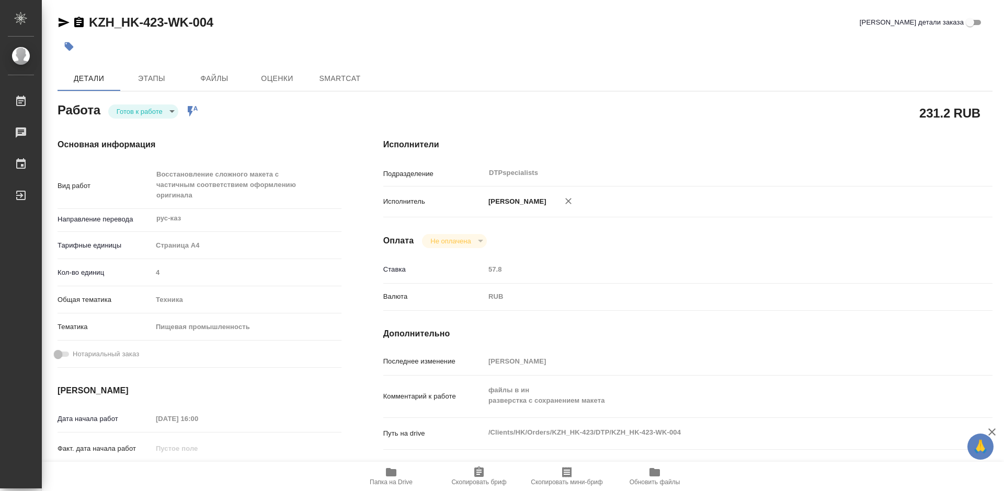
type textarea "x"
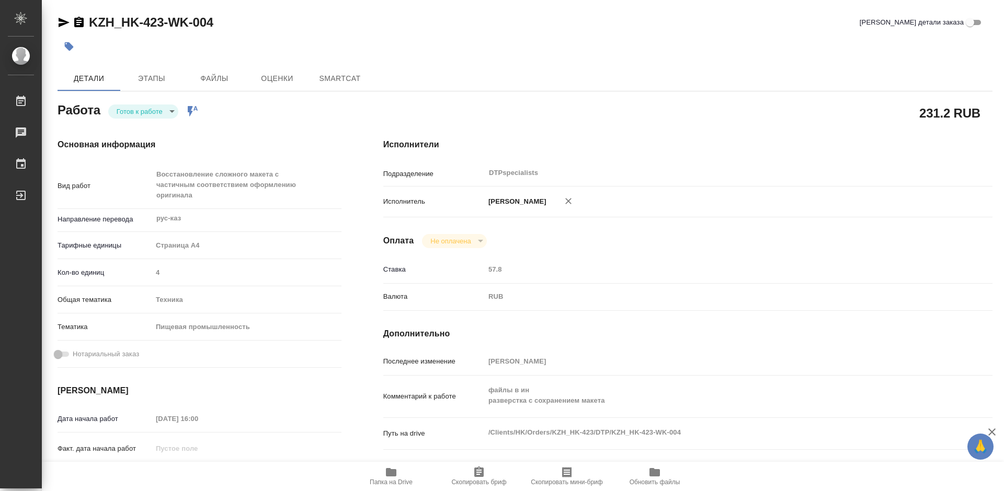
type textarea "x"
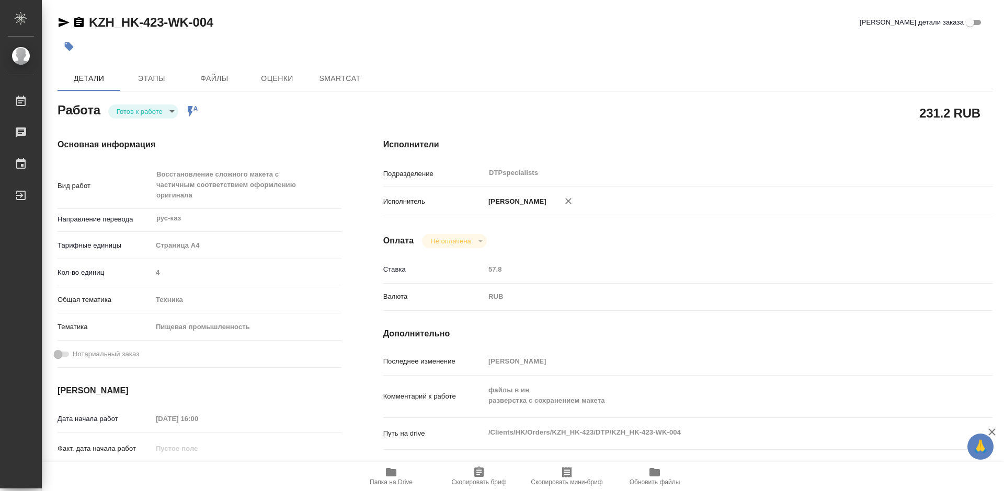
type textarea "x"
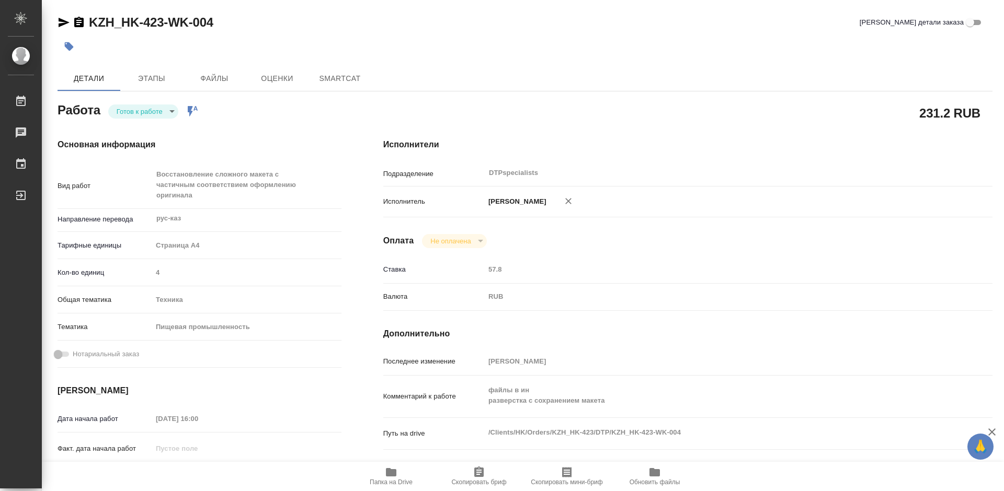
type textarea "x"
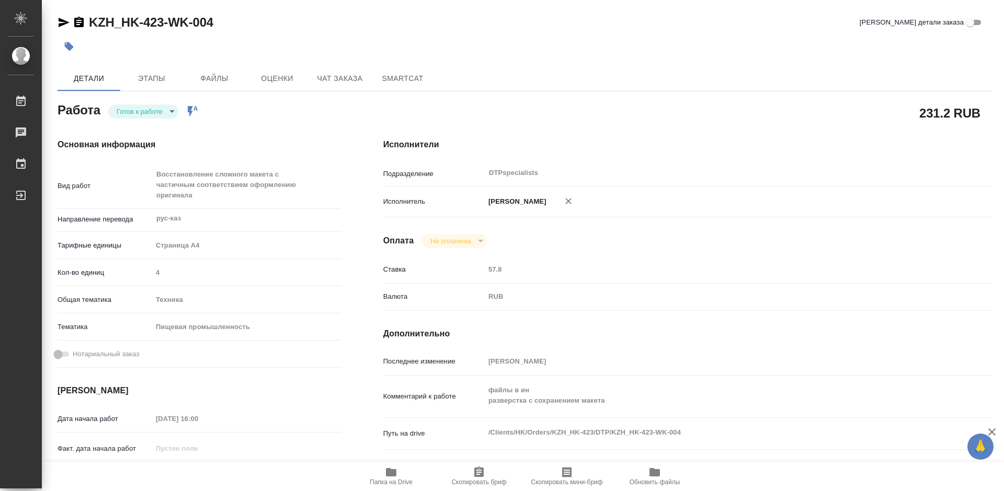
type textarea "x"
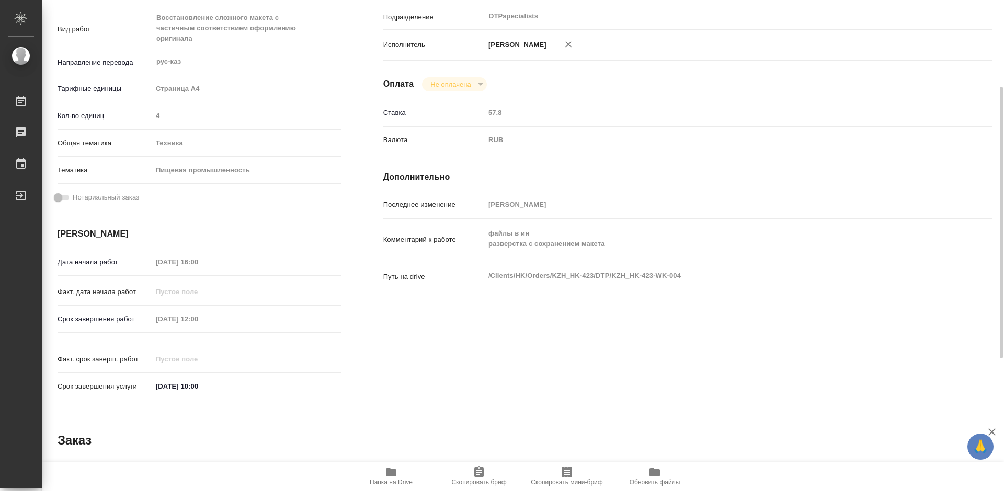
type textarea "x"
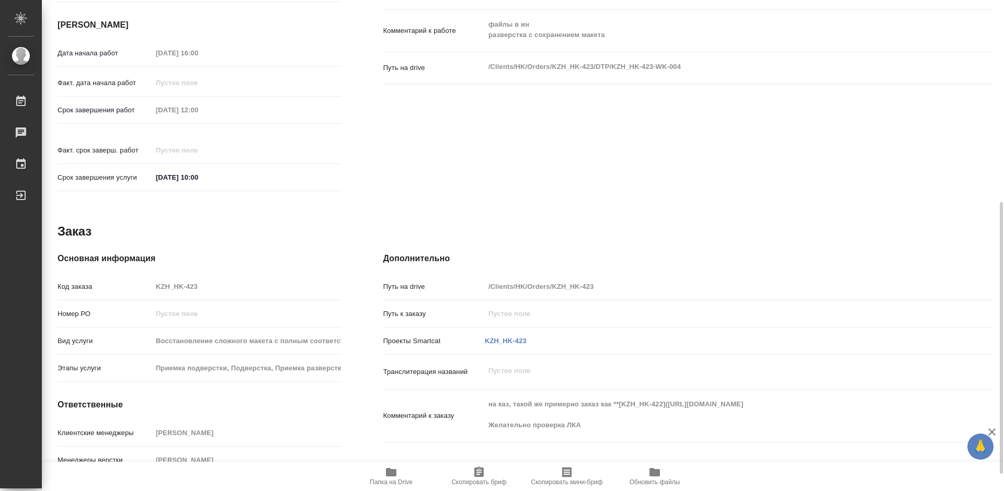
scroll to position [396, 0]
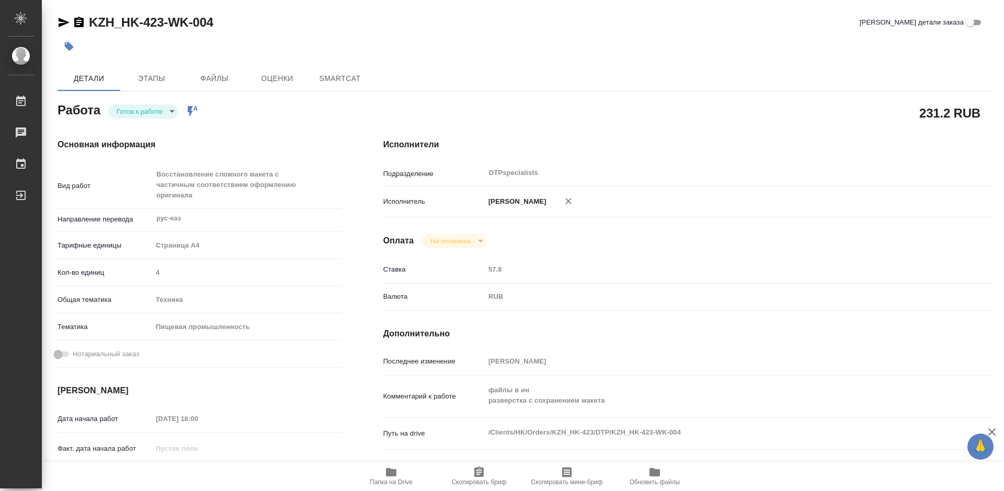
type textarea "x"
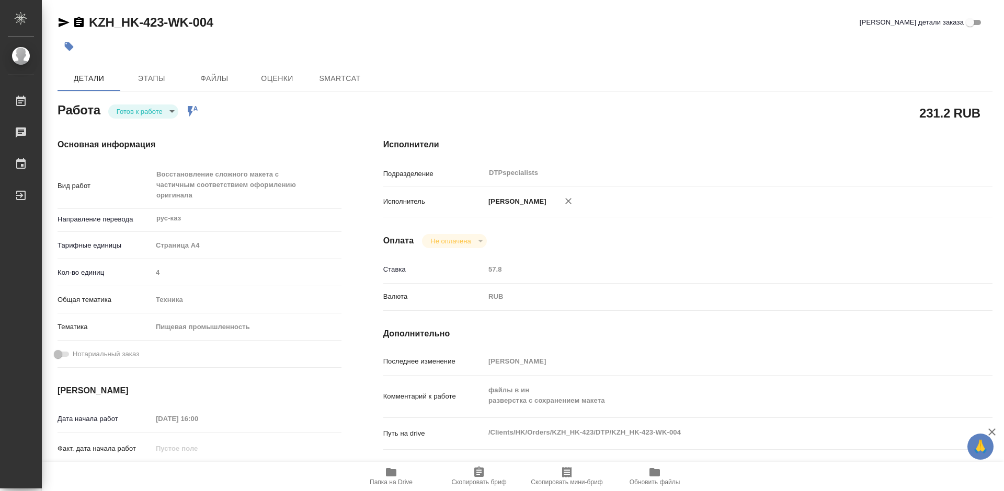
type textarea "x"
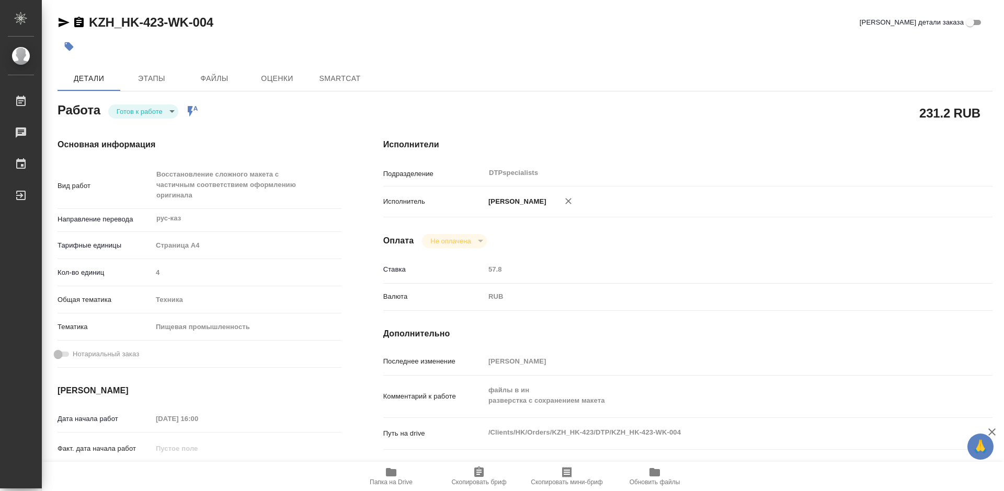
type textarea "x"
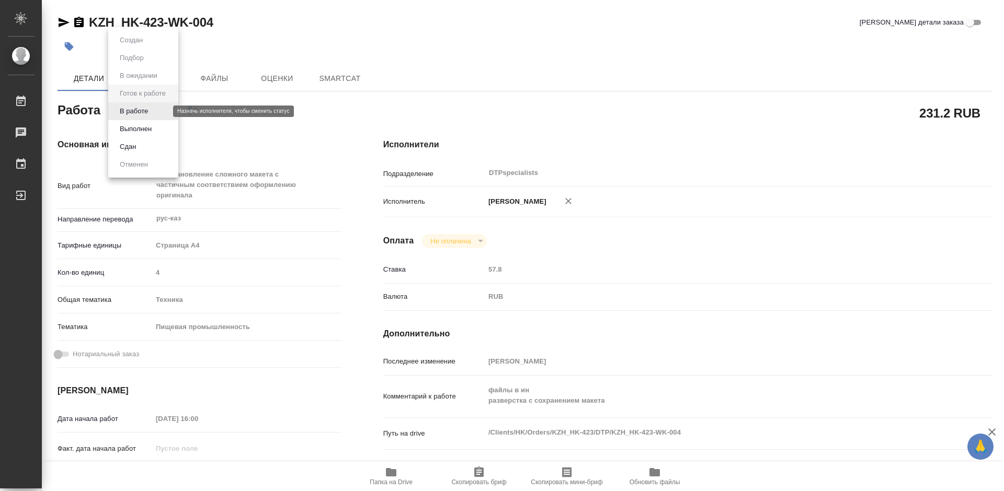
click at [146, 112] on body "🙏 .cls-1 fill:#fff; AWATERA Работы Чаты График Выйти KZH_HK-423-WK-004 Кратко д…" at bounding box center [502, 245] width 1004 height 491
type textarea "x"
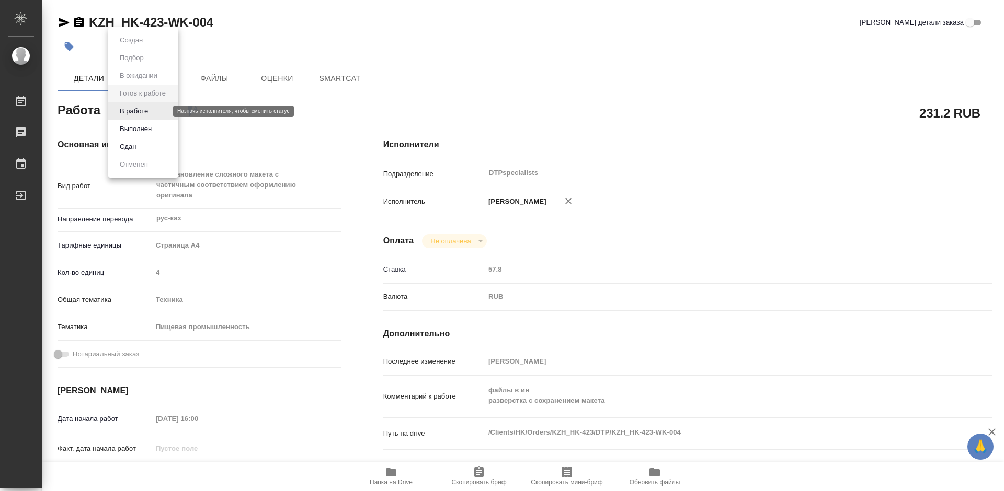
type textarea "x"
click at [146, 111] on button "В работе" at bounding box center [134, 111] width 34 height 11
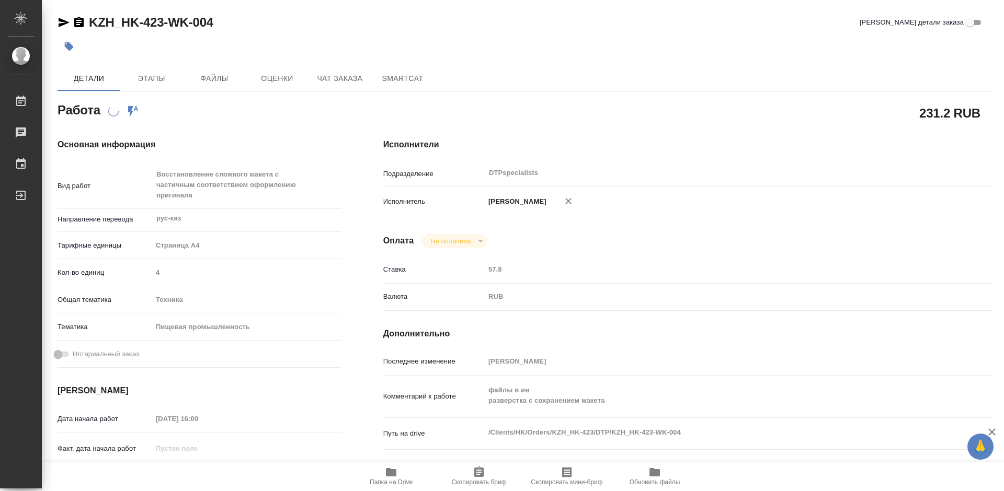
type textarea "x"
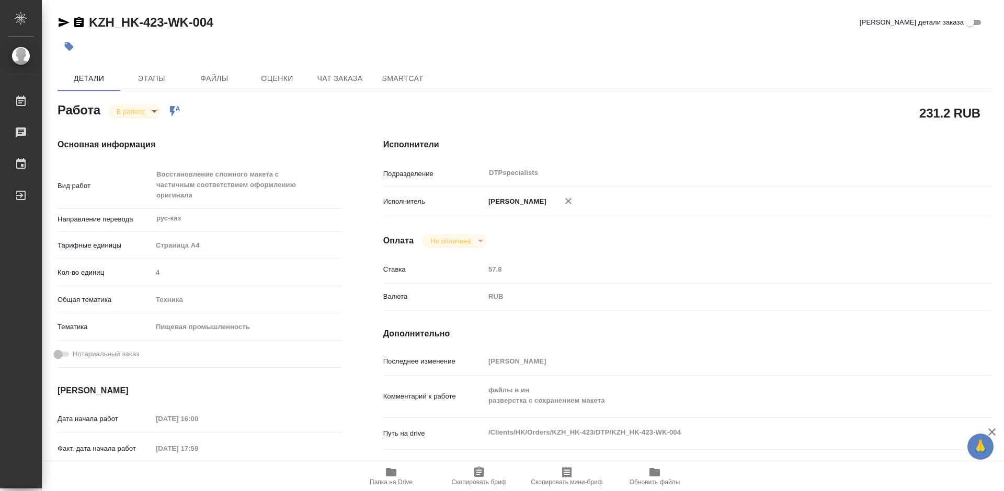
type textarea "x"
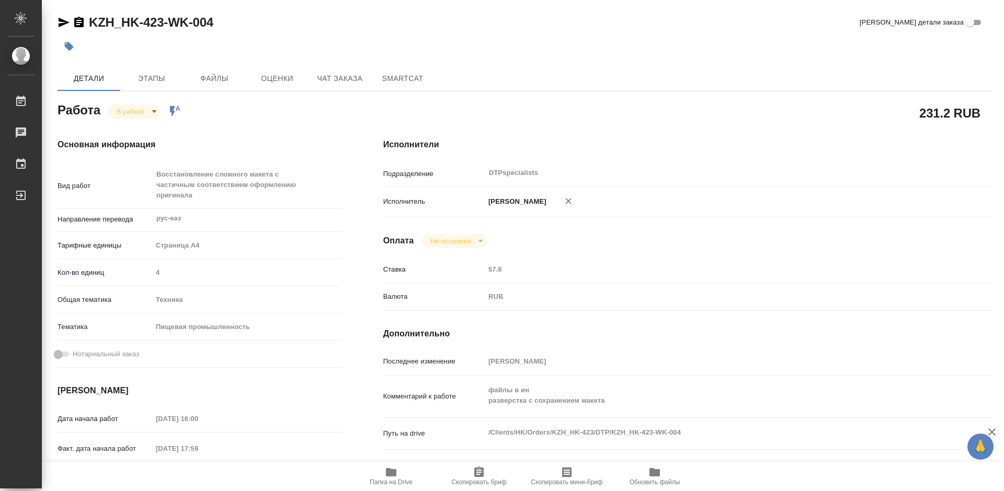
type textarea "x"
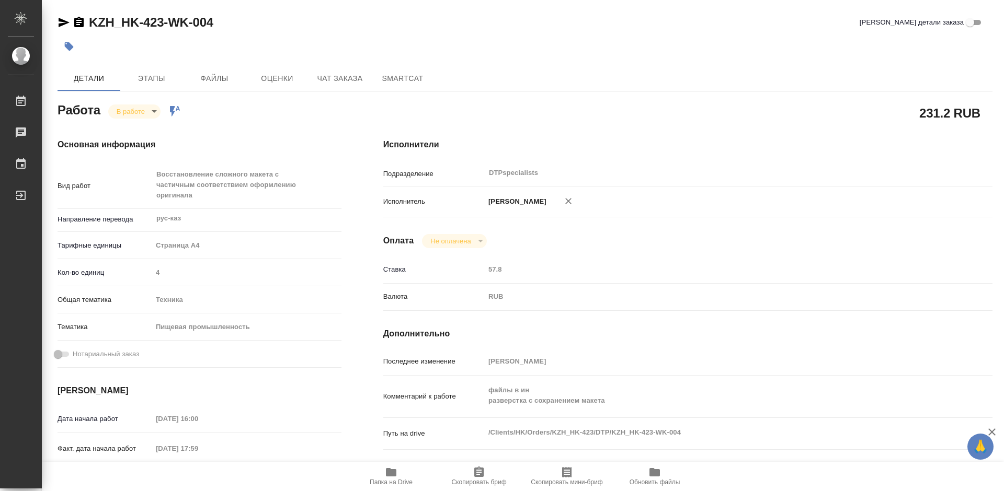
type textarea "x"
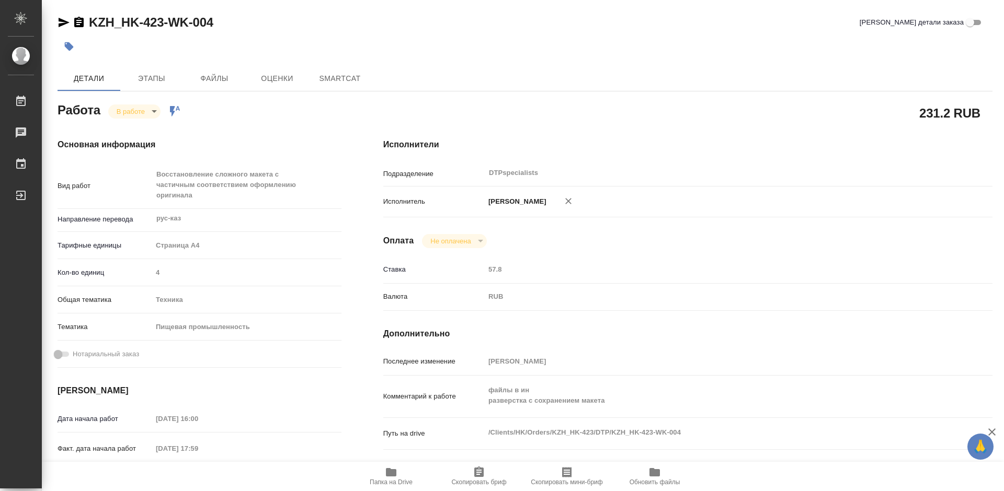
type textarea "x"
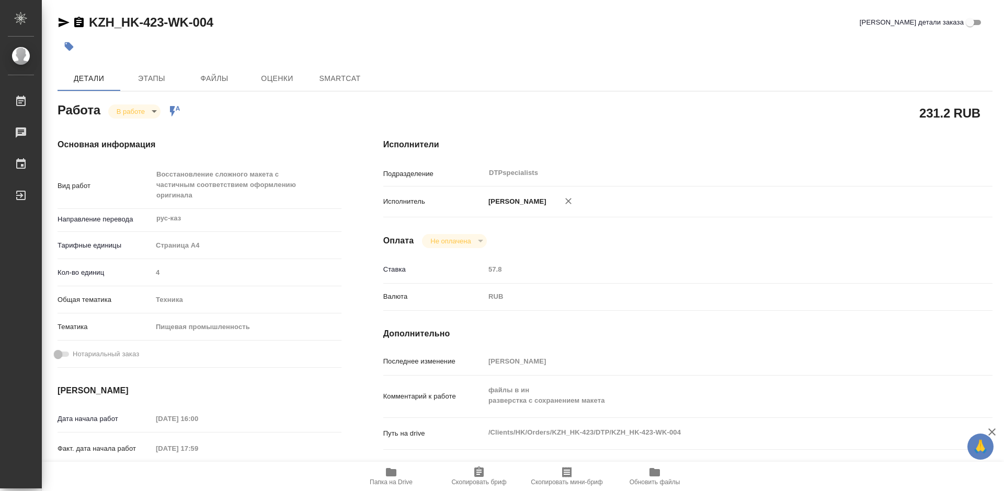
type textarea "x"
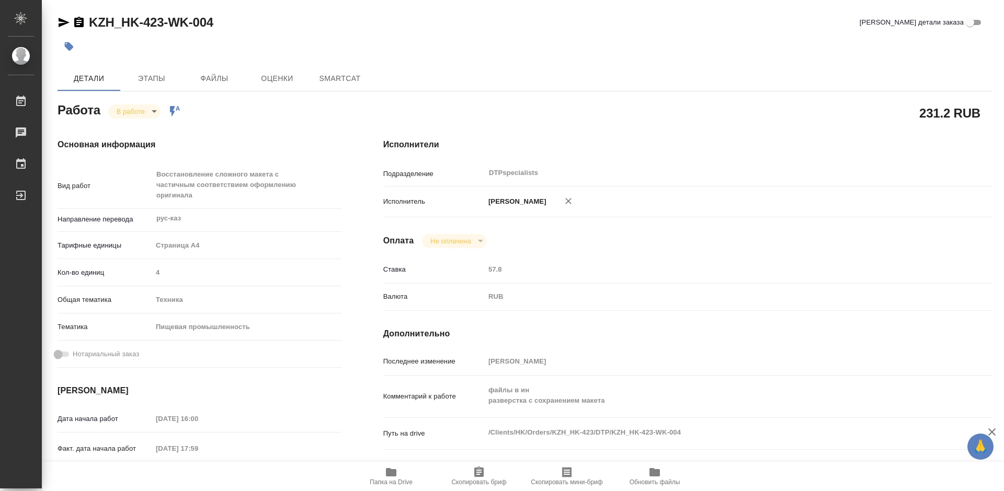
type textarea "x"
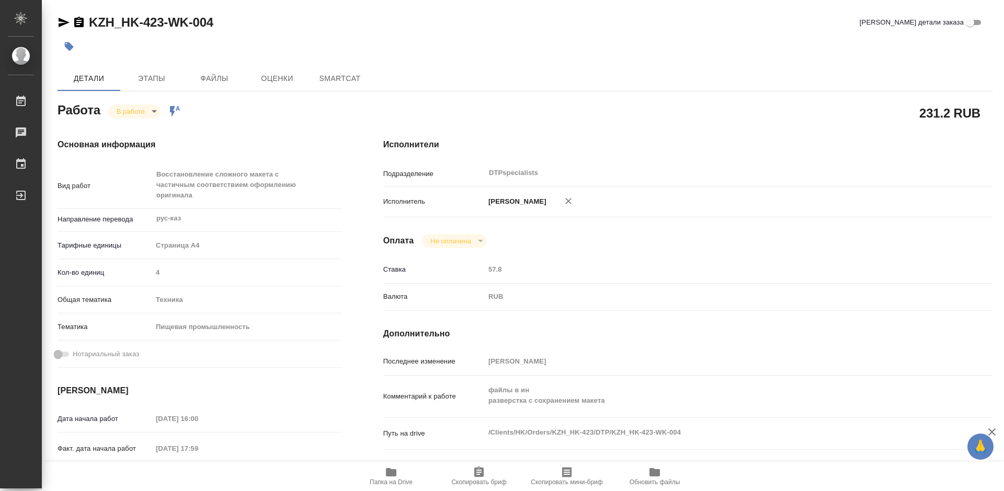
type textarea "x"
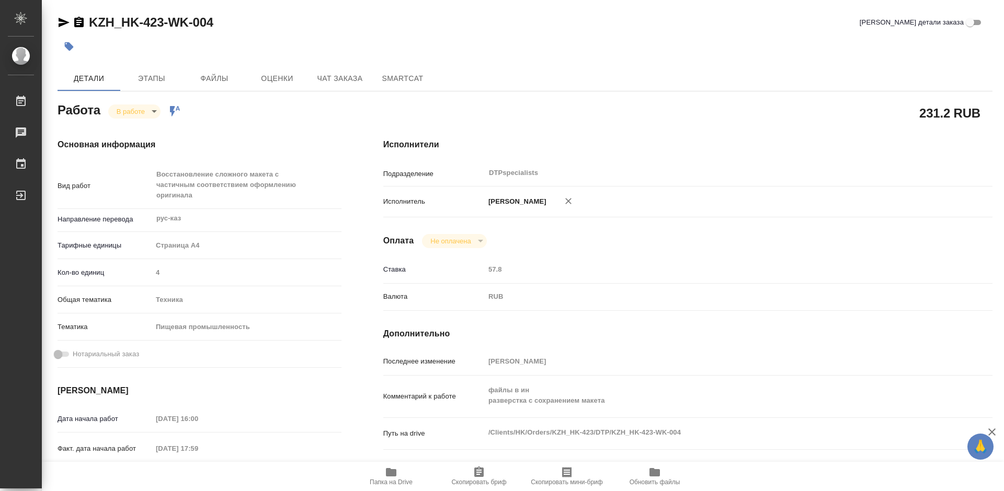
type textarea "x"
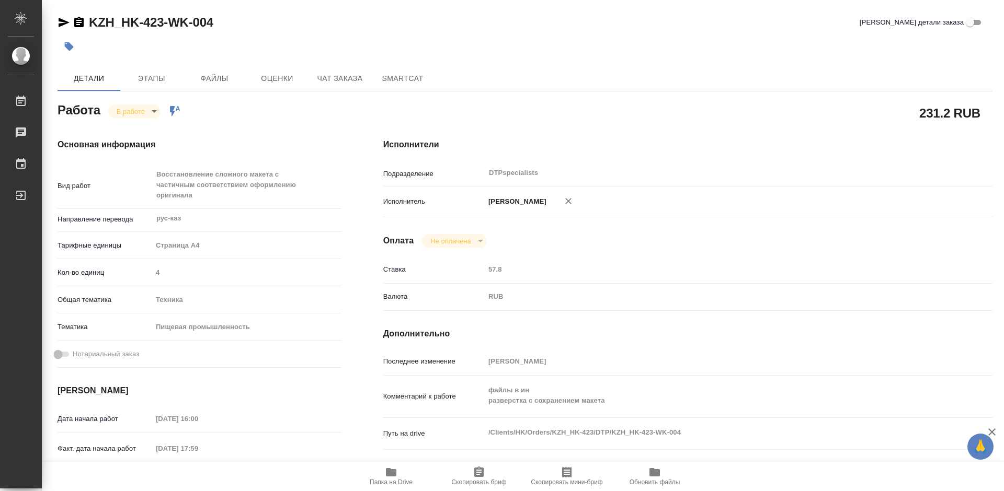
type textarea "x"
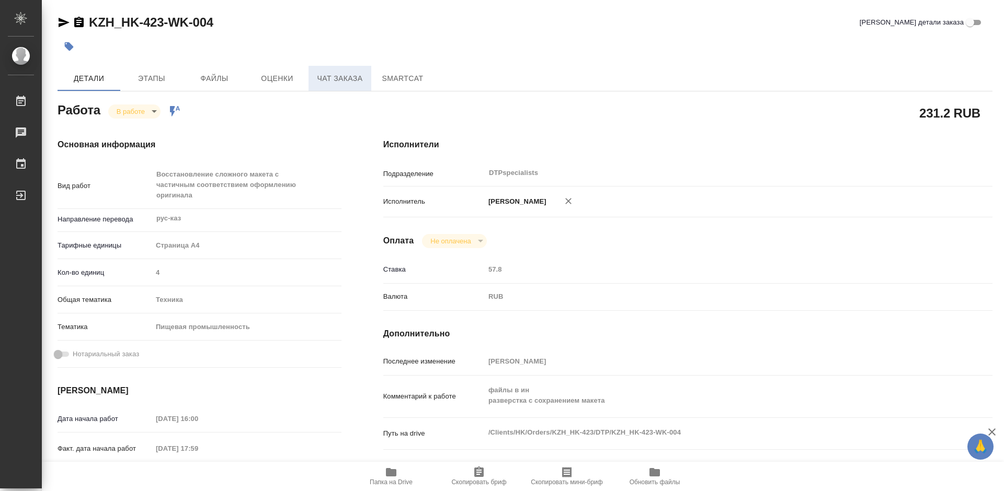
click at [340, 80] on span "Чат заказа" at bounding box center [340, 78] width 50 height 13
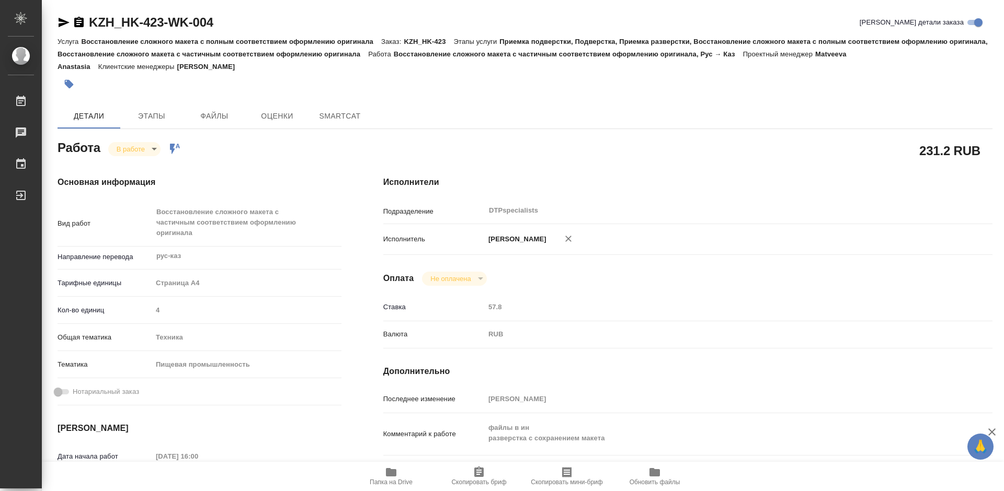
type textarea "x"
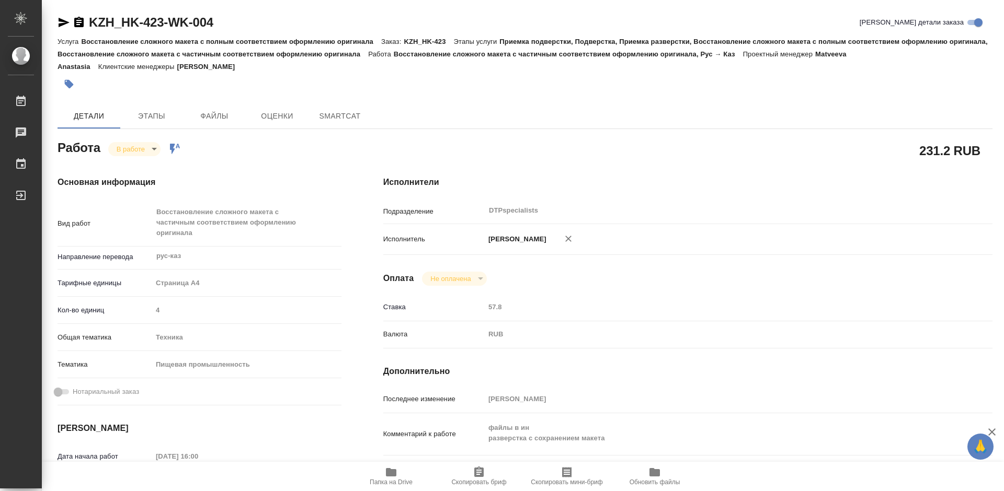
type textarea "x"
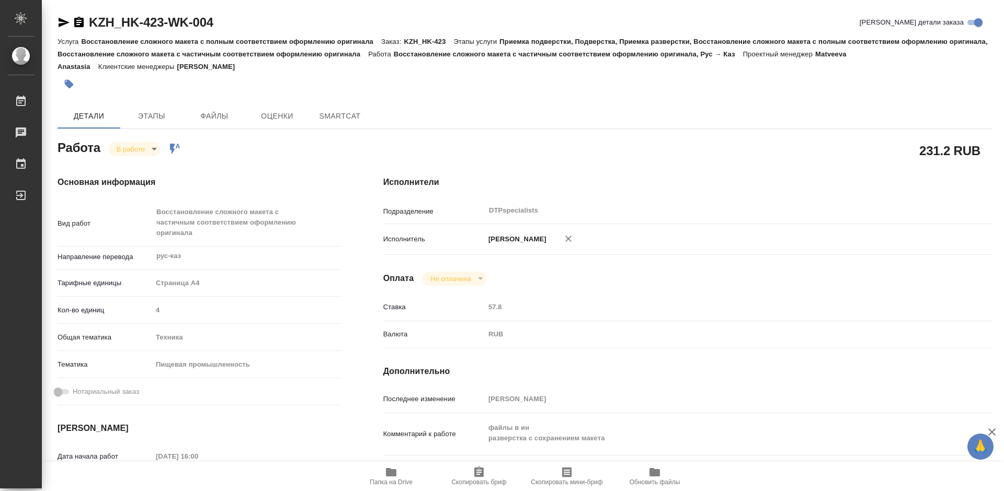
type textarea "x"
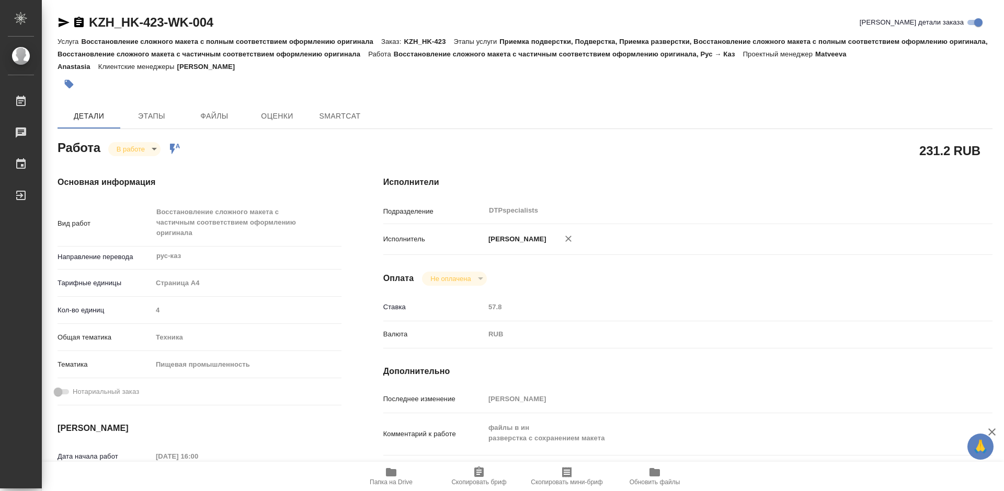
type textarea "x"
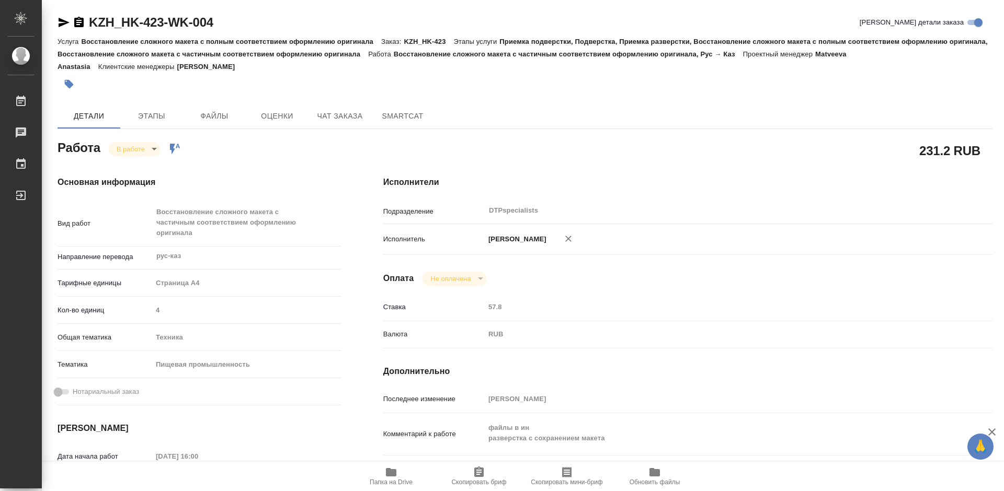
type textarea "x"
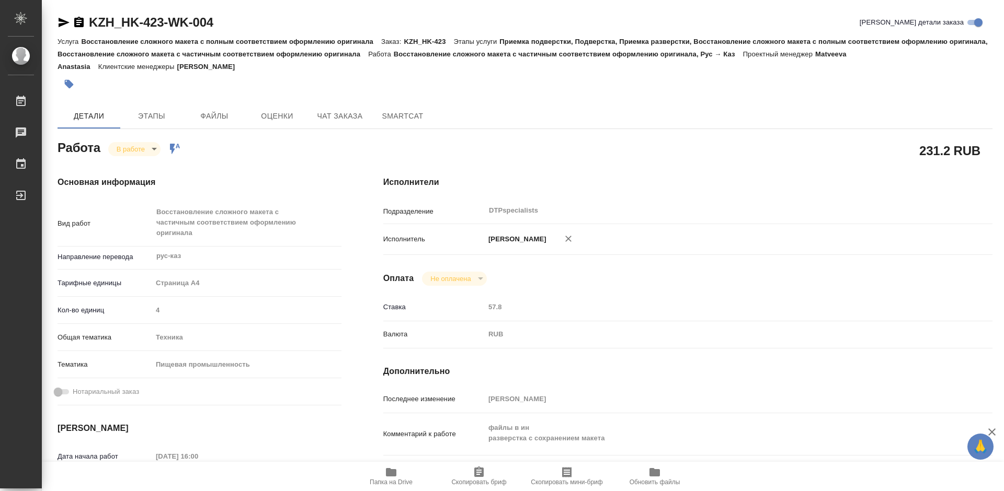
type textarea "x"
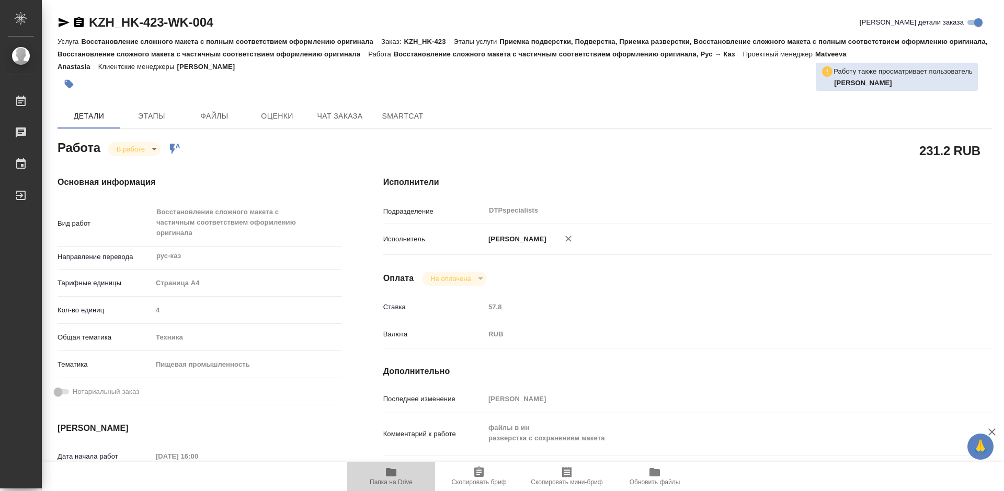
click at [387, 479] on span "Папка на Drive" at bounding box center [391, 482] width 43 height 7
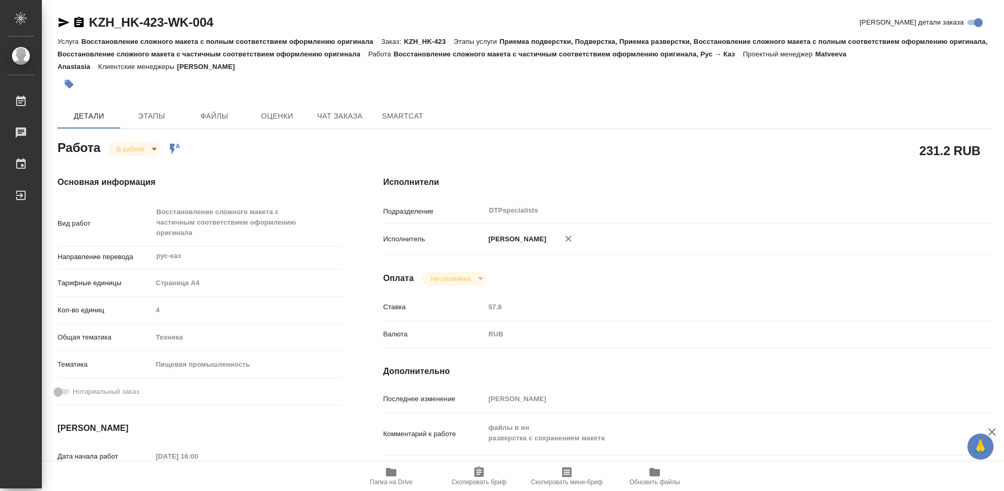
click at [386, 470] on icon "button" at bounding box center [391, 472] width 10 height 8
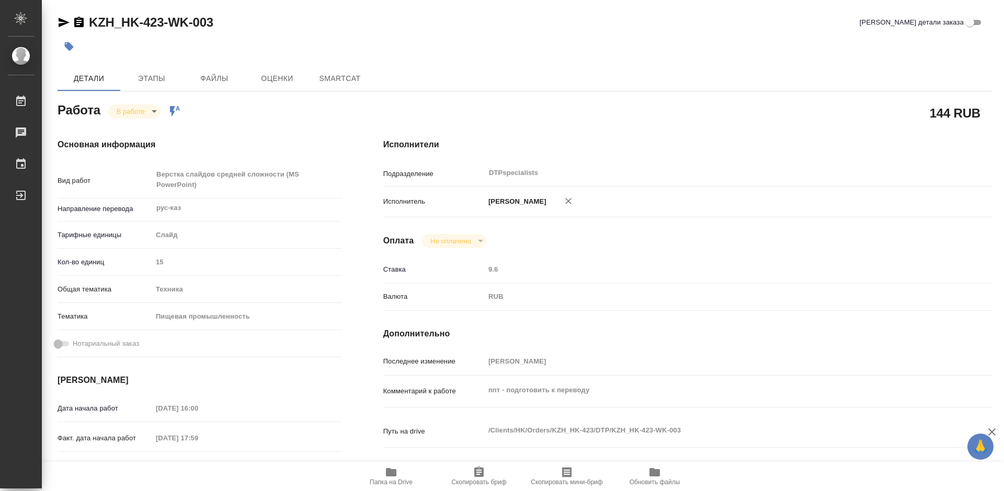
type textarea "x"
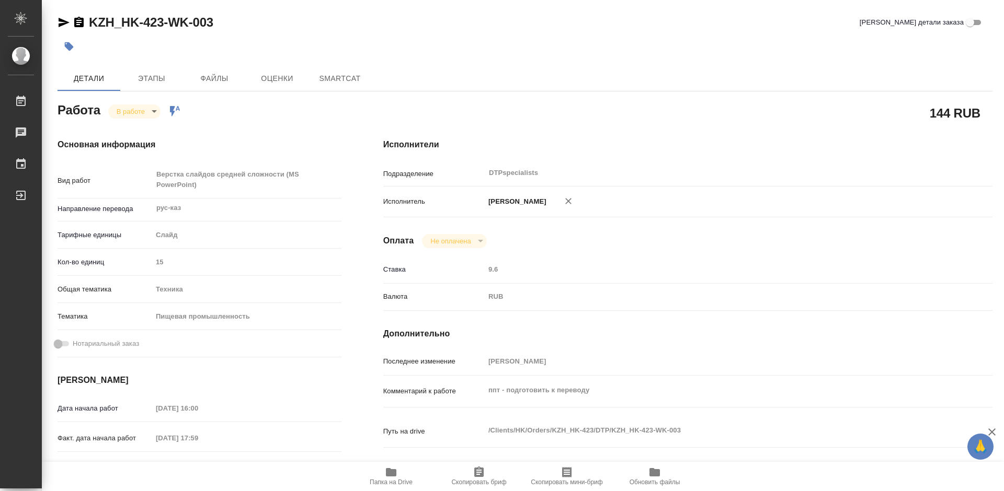
type textarea "x"
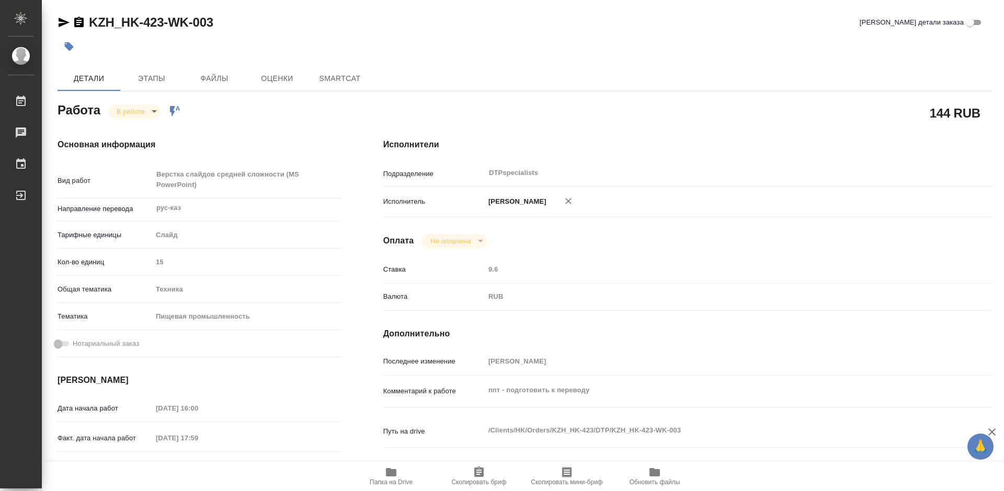
type textarea "x"
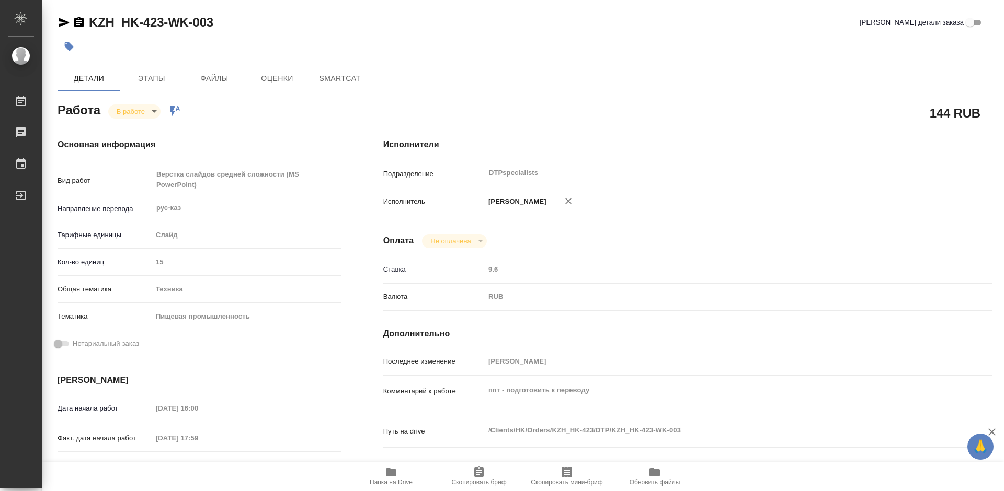
type textarea "x"
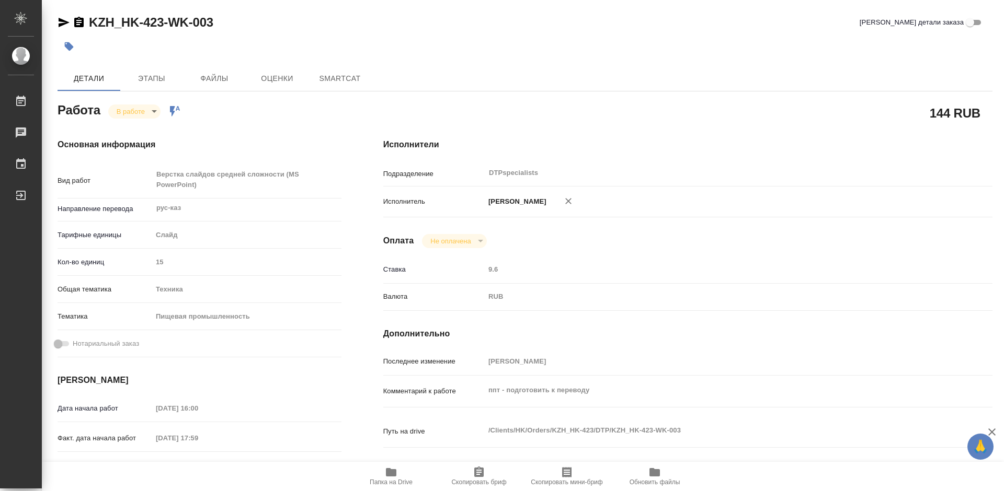
type textarea "x"
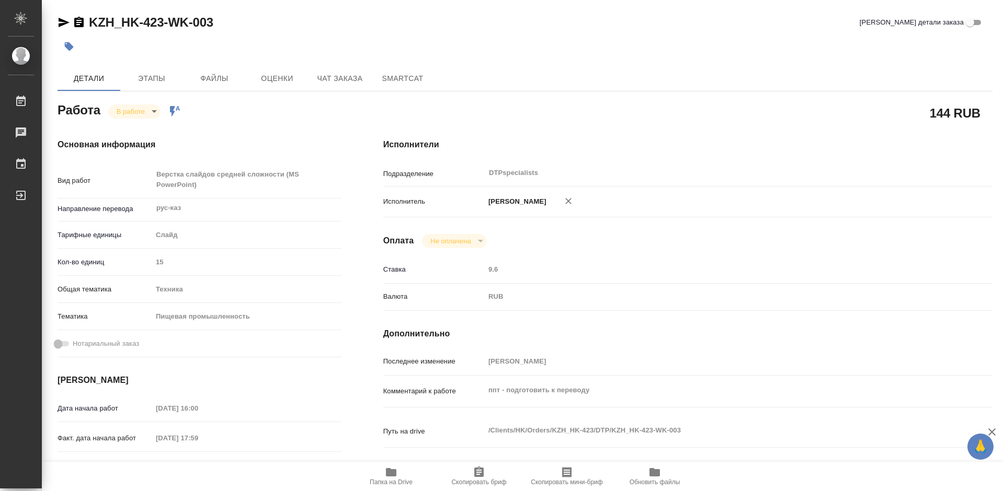
type textarea "x"
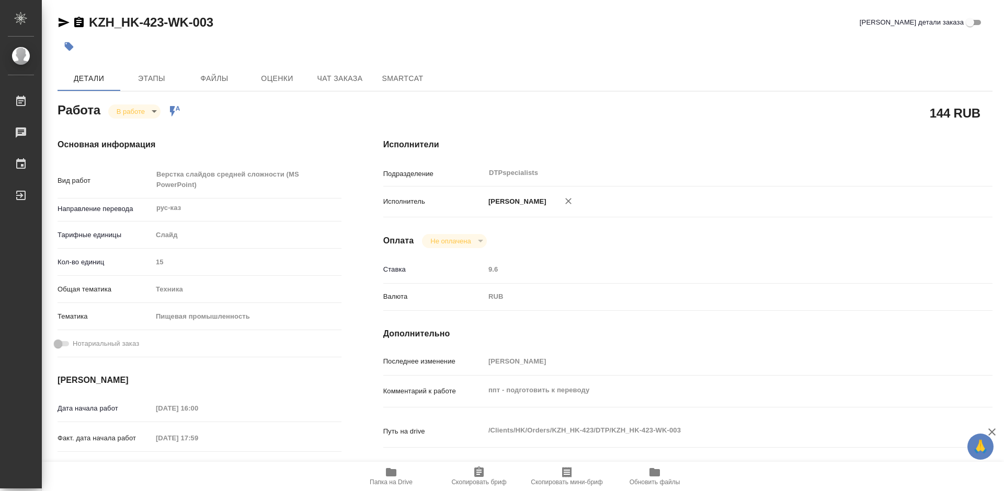
type textarea "x"
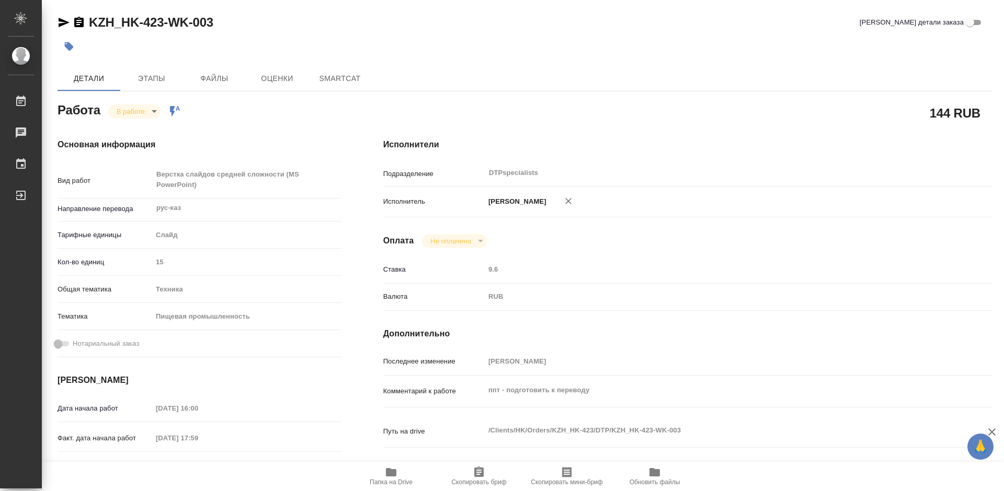
type textarea "x"
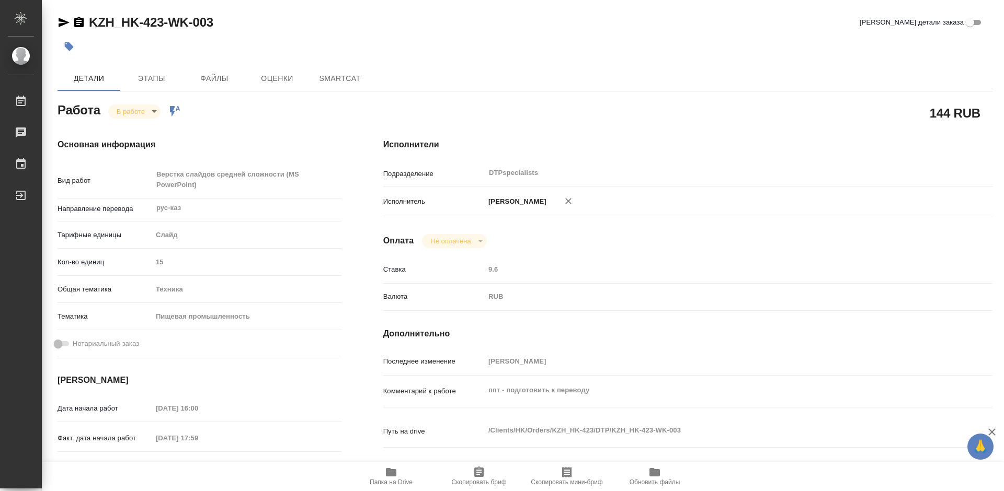
type textarea "x"
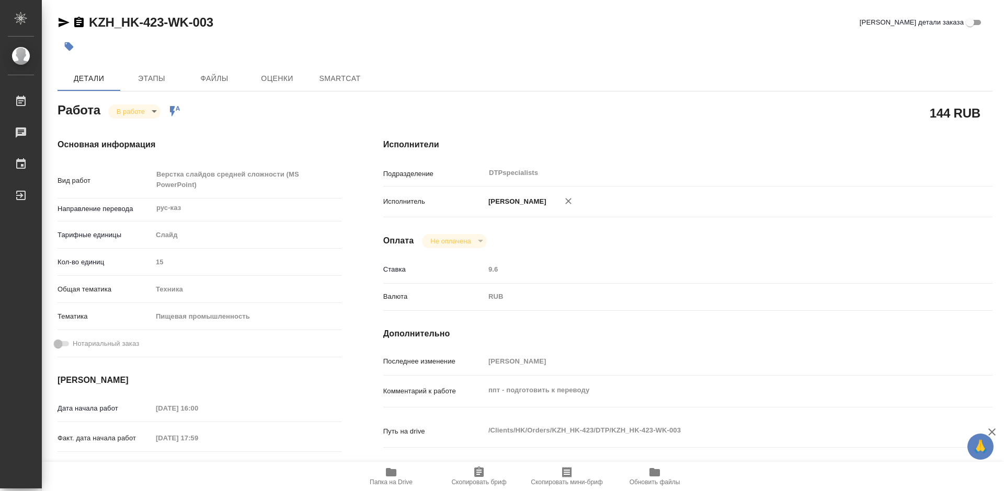
type textarea "x"
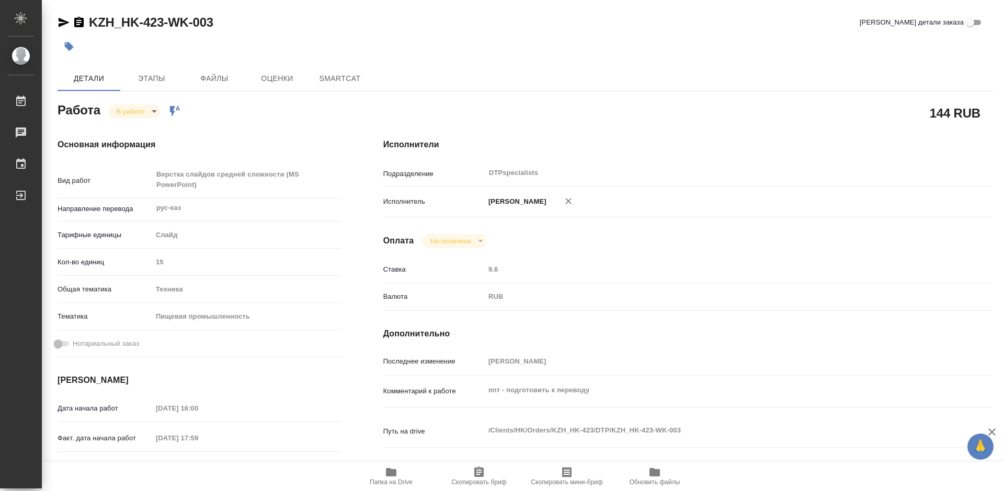
type textarea "x"
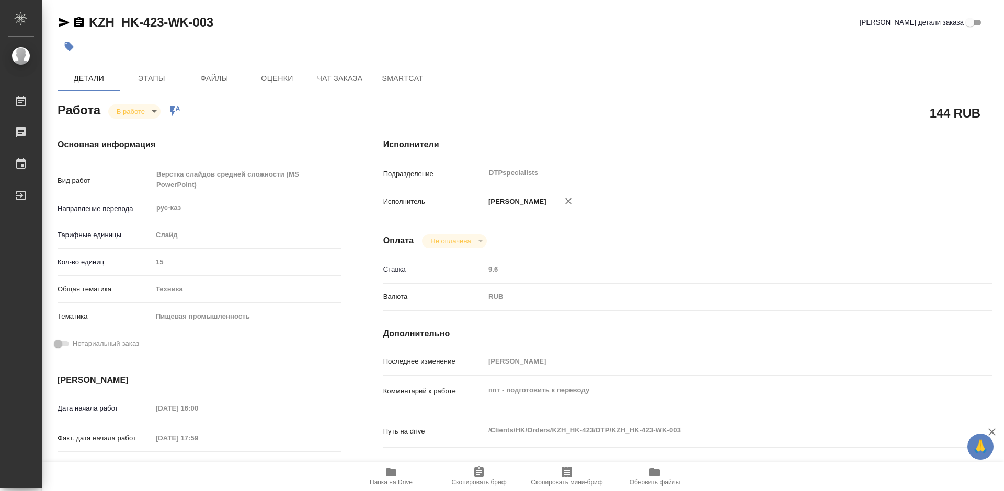
type textarea "x"
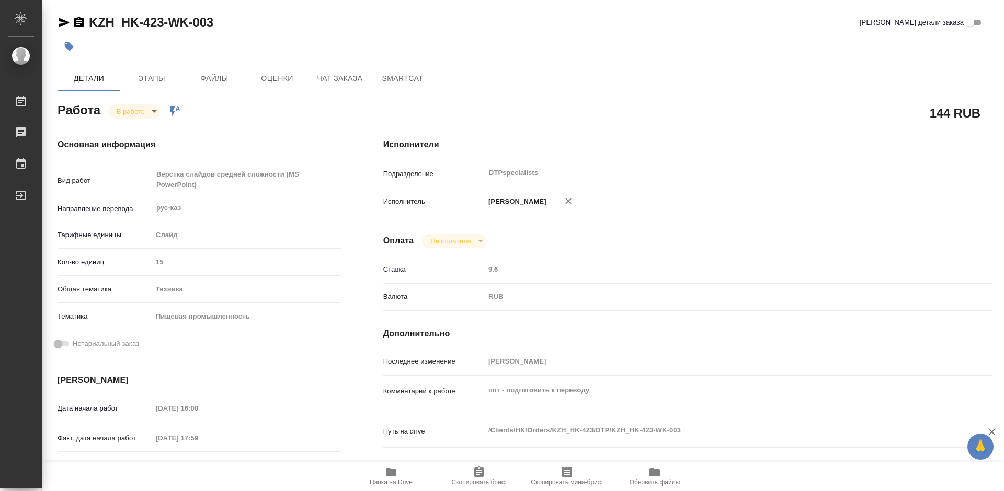
type textarea "x"
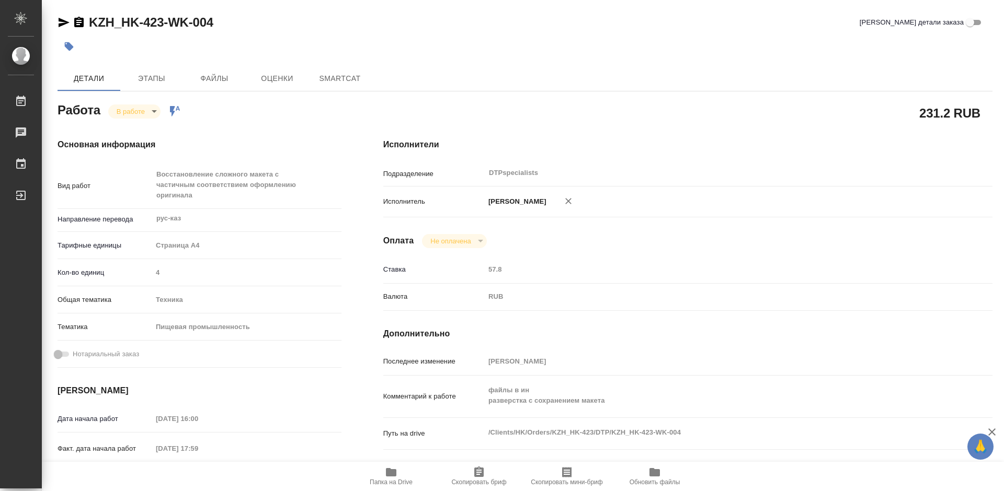
type textarea "x"
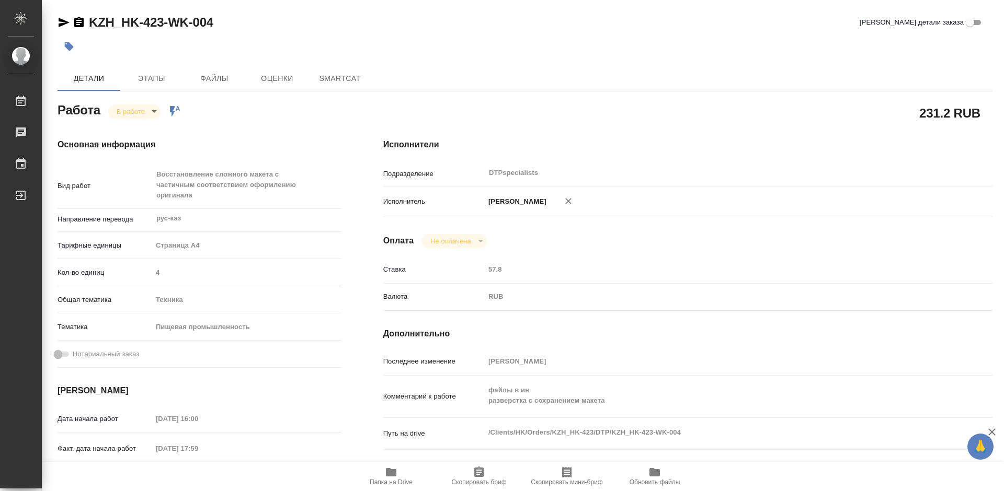
type textarea "x"
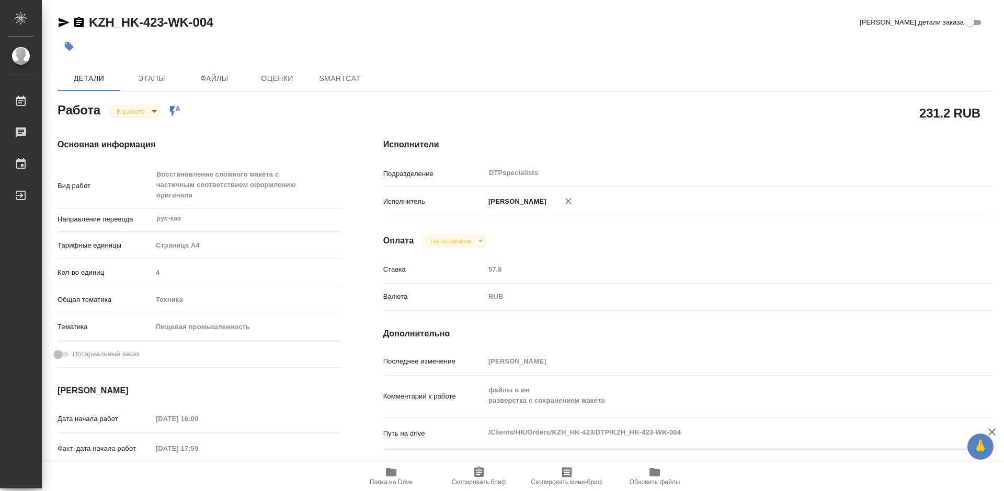
type textarea "x"
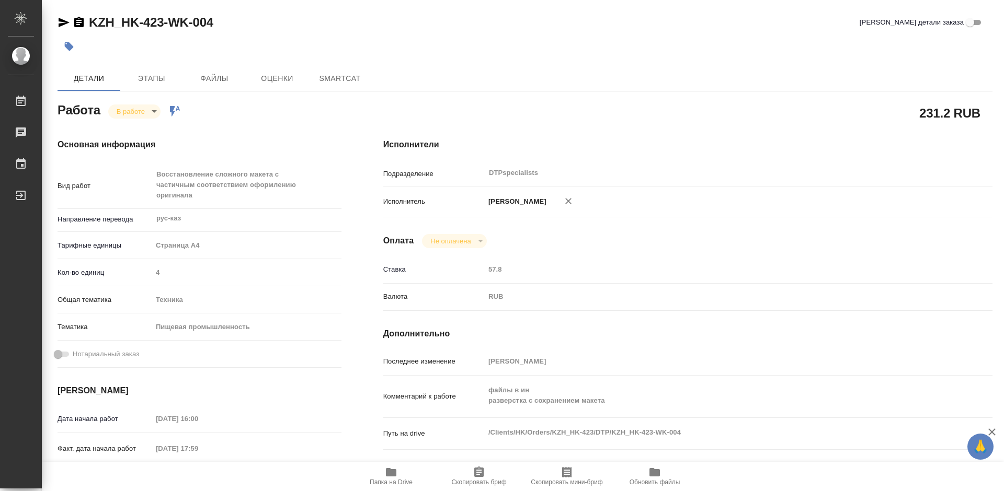
type textarea "x"
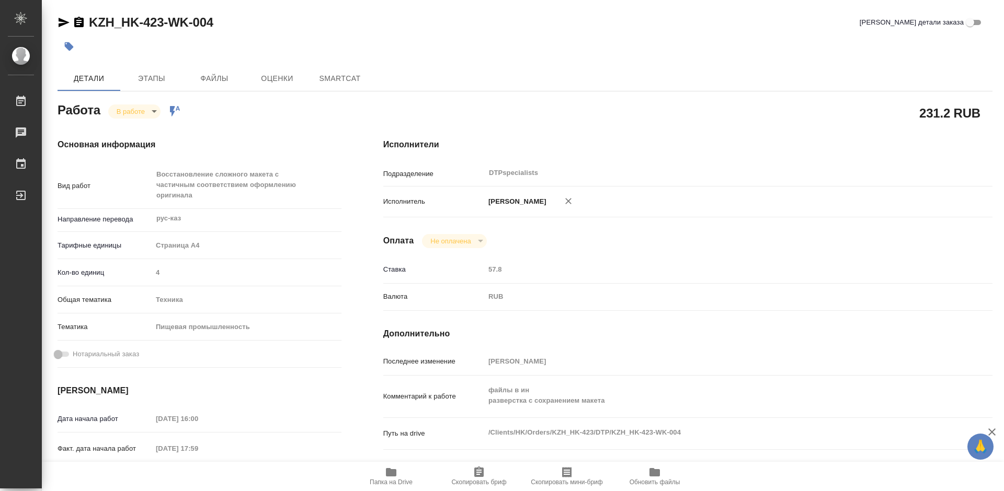
type textarea "x"
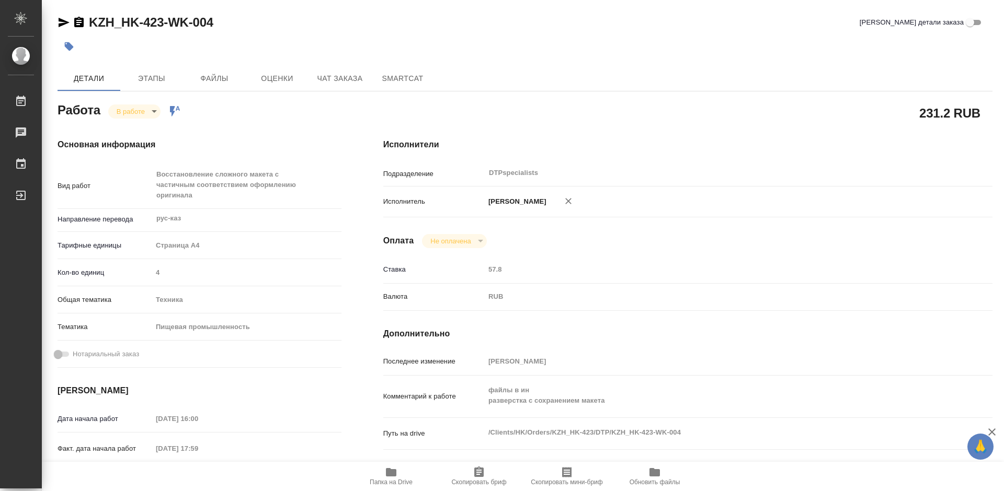
type textarea "x"
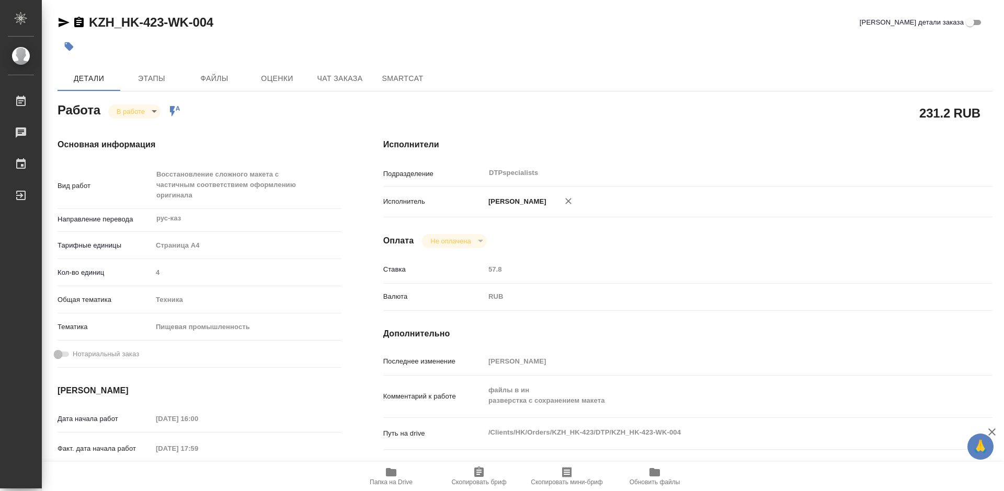
type textarea "x"
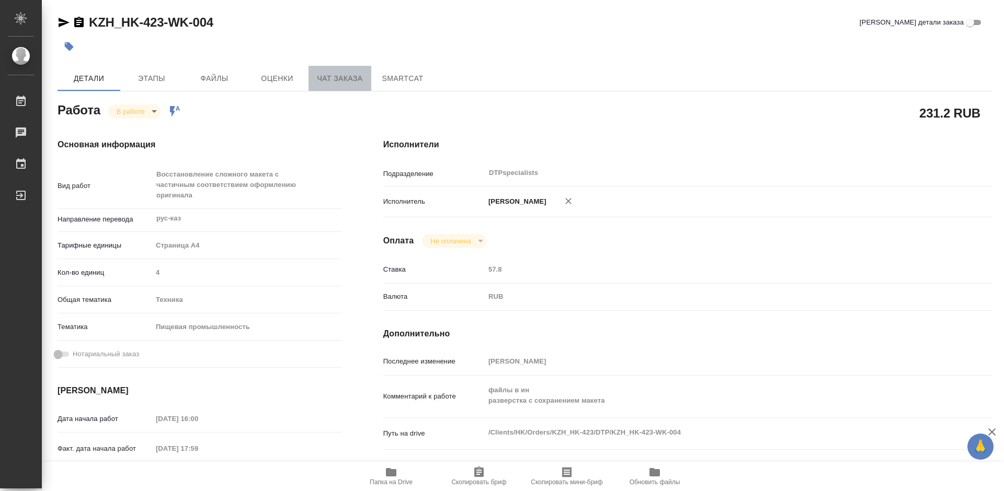
click at [350, 80] on span "Чат заказа" at bounding box center [340, 78] width 50 height 13
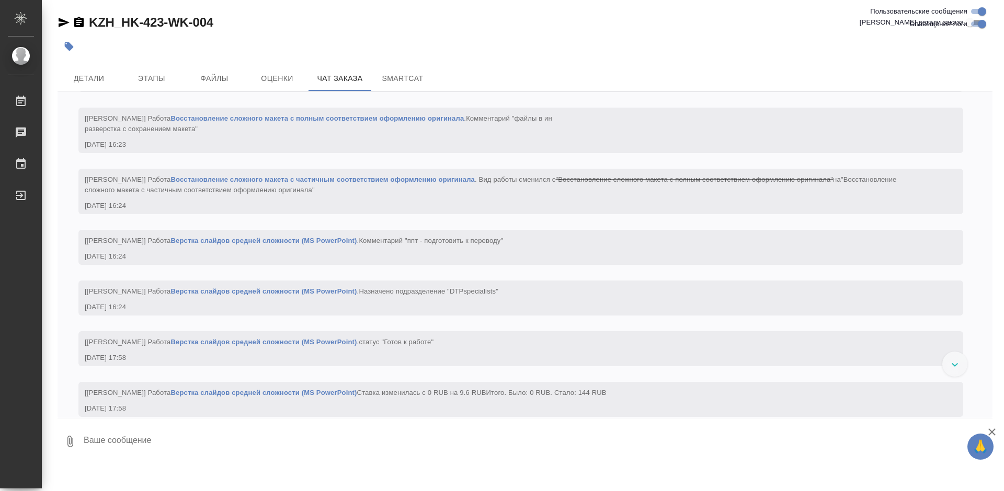
scroll to position [2156, 0]
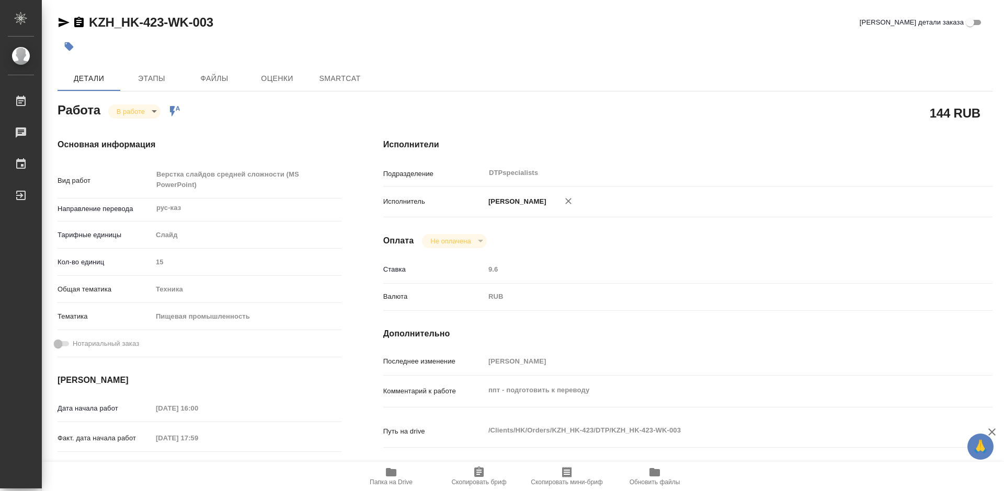
type textarea "x"
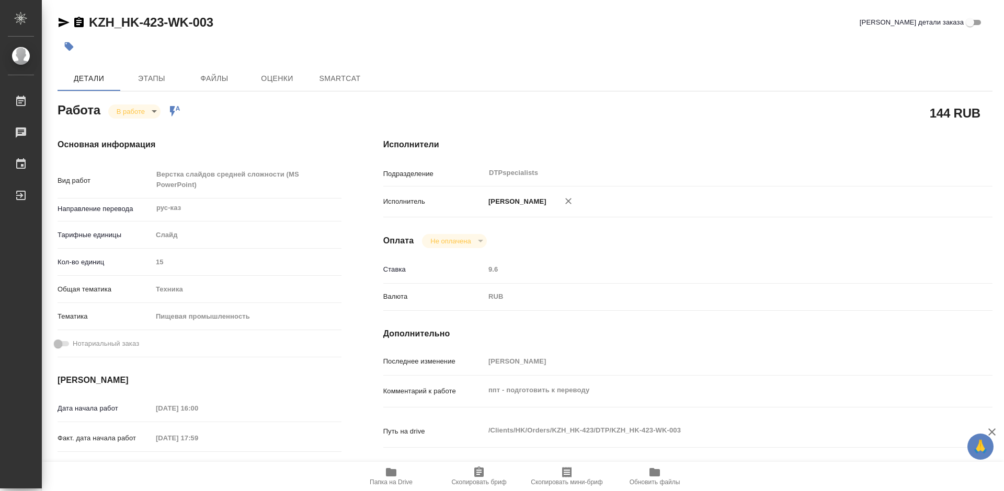
type textarea "x"
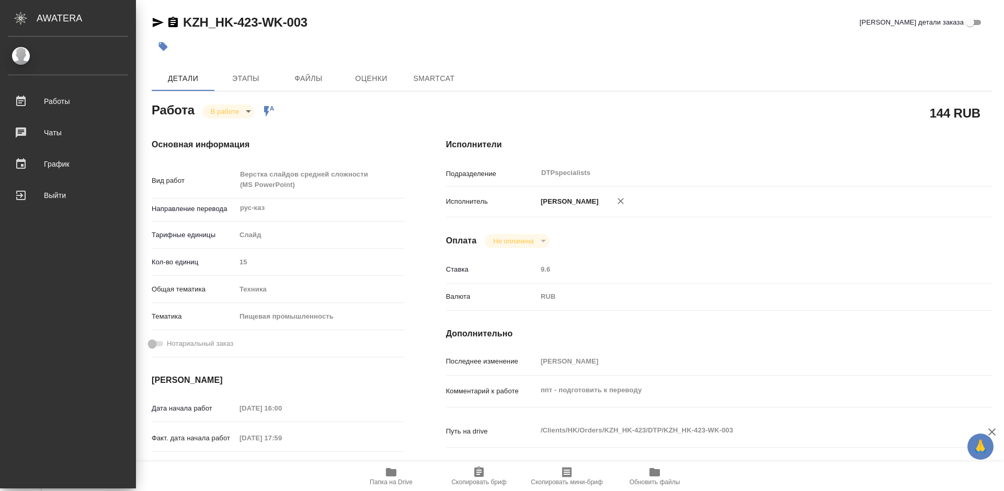
type textarea "x"
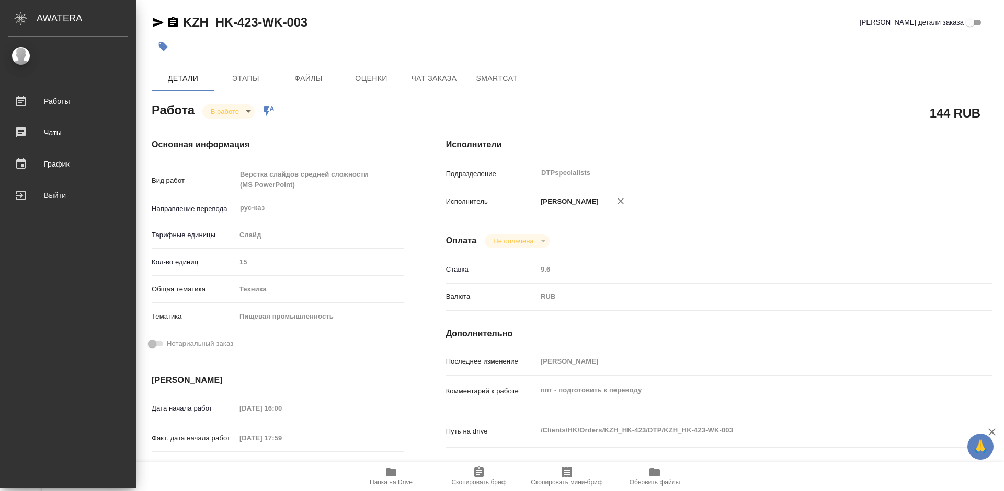
type textarea "x"
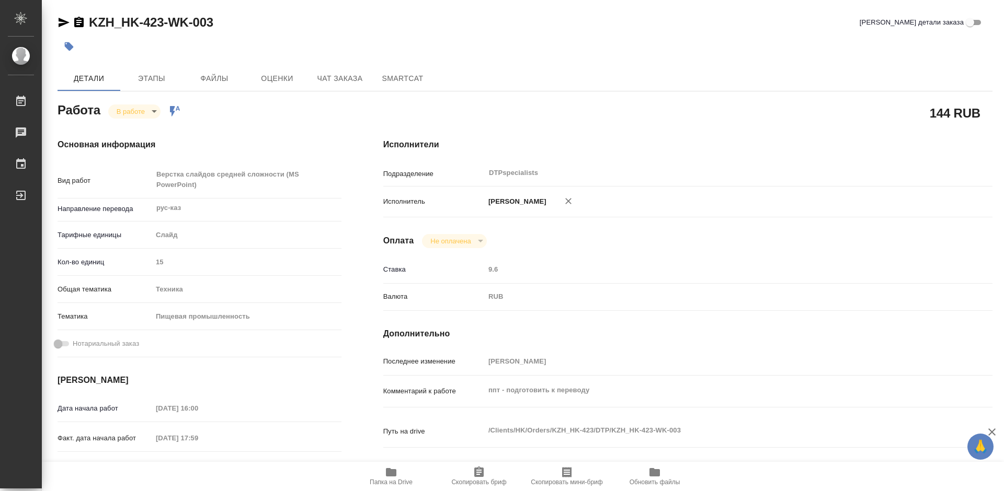
type textarea "x"
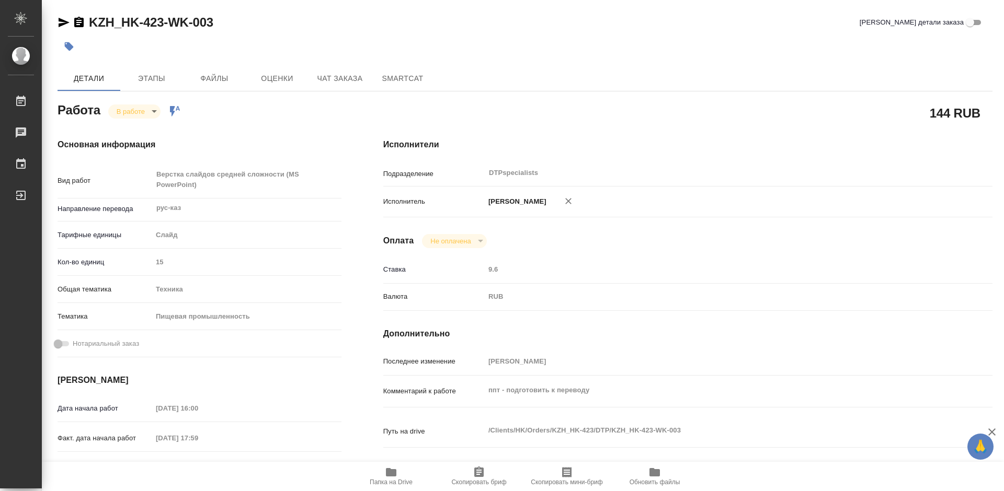
click at [79, 19] on icon "button" at bounding box center [78, 22] width 9 height 10
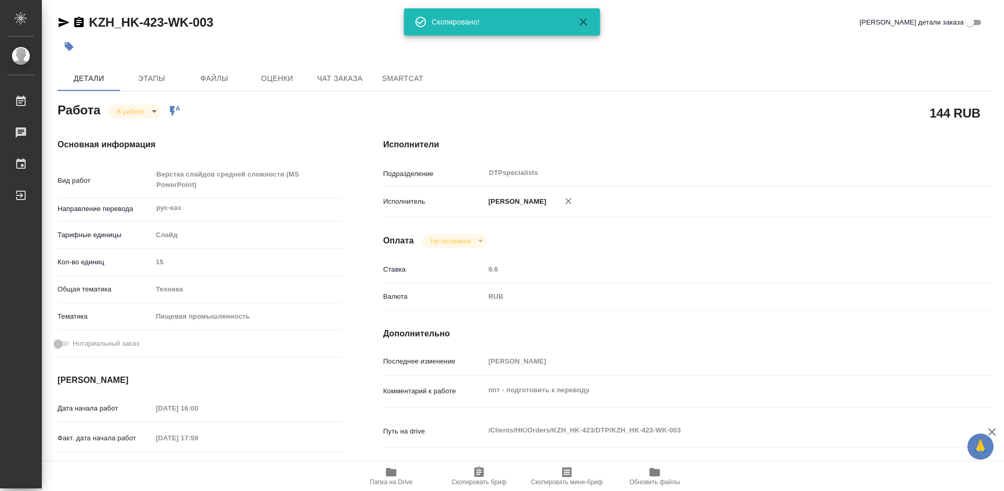
type textarea "x"
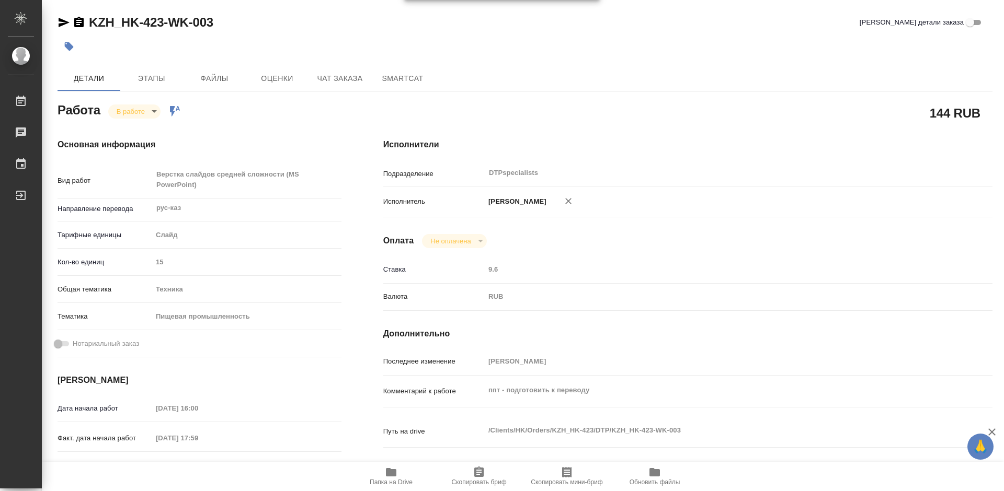
scroll to position [52, 0]
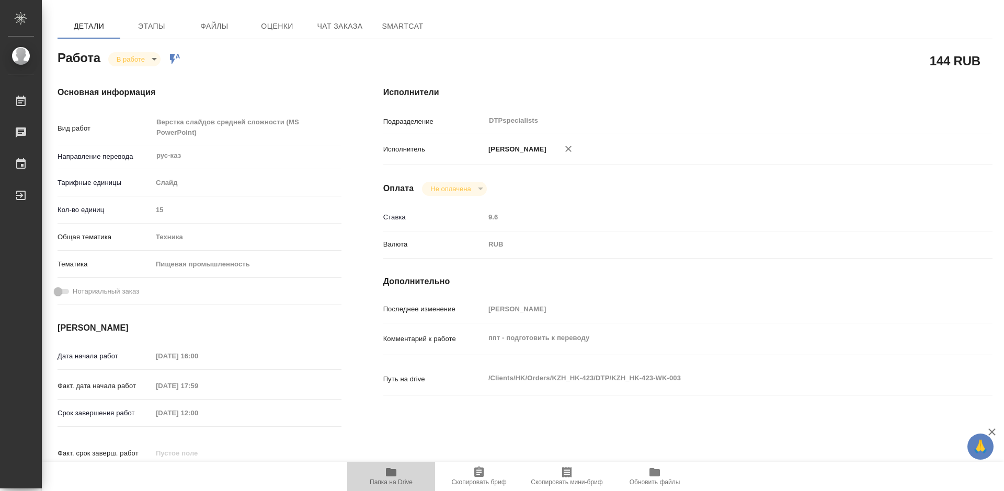
click at [396, 475] on icon "button" at bounding box center [391, 472] width 10 height 8
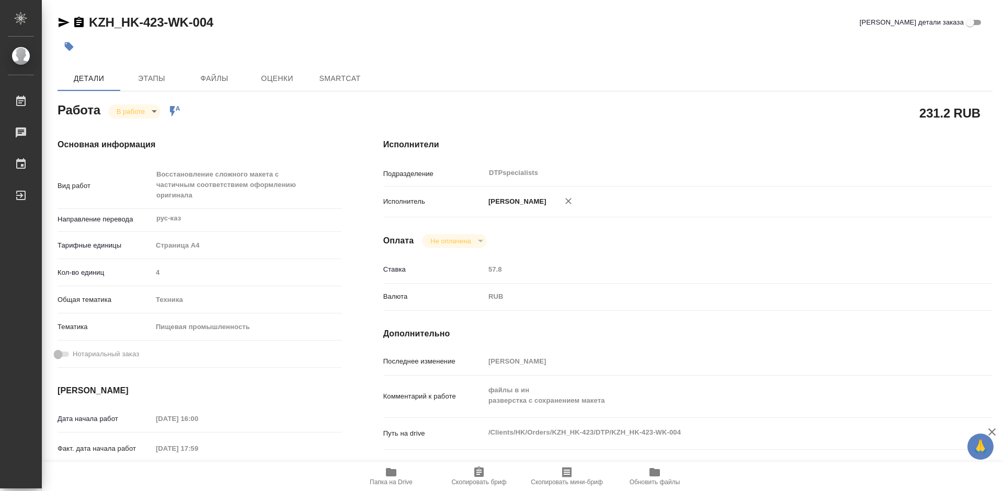
type textarea "x"
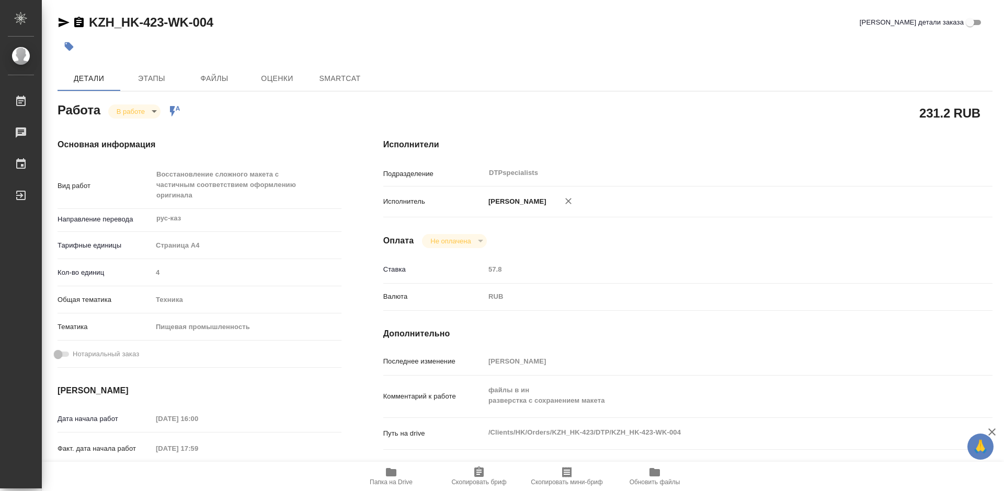
type textarea "x"
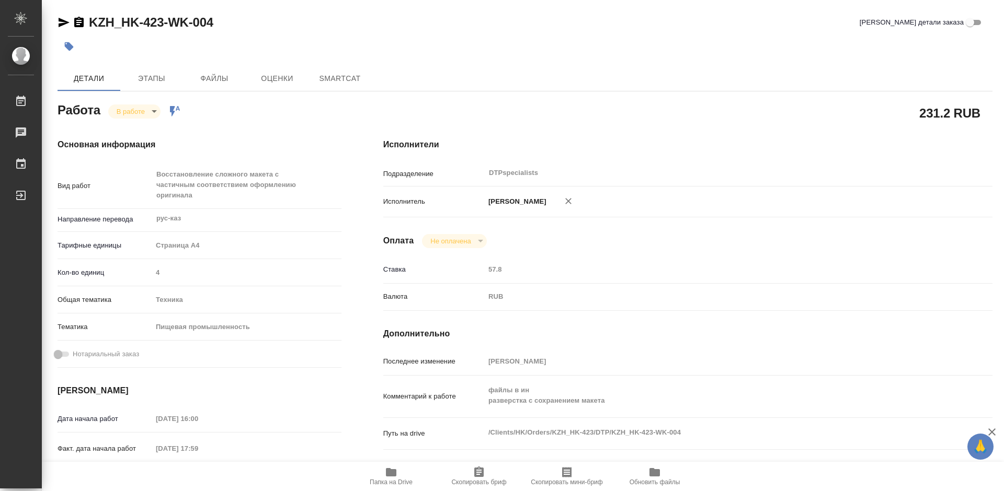
type textarea "x"
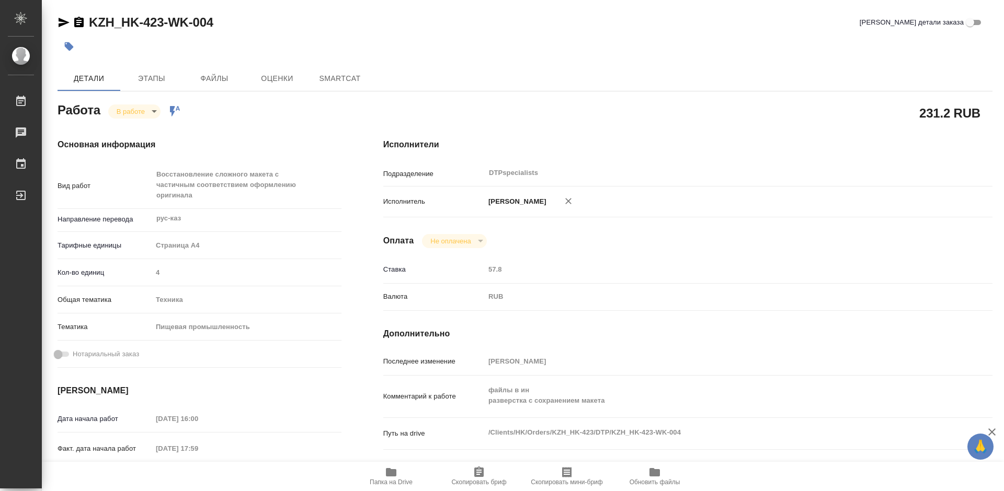
type textarea "x"
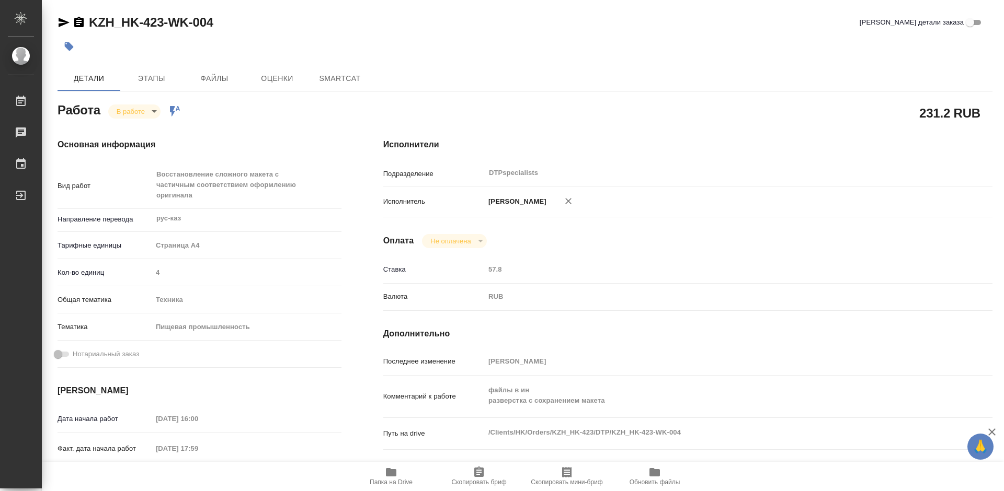
type textarea "x"
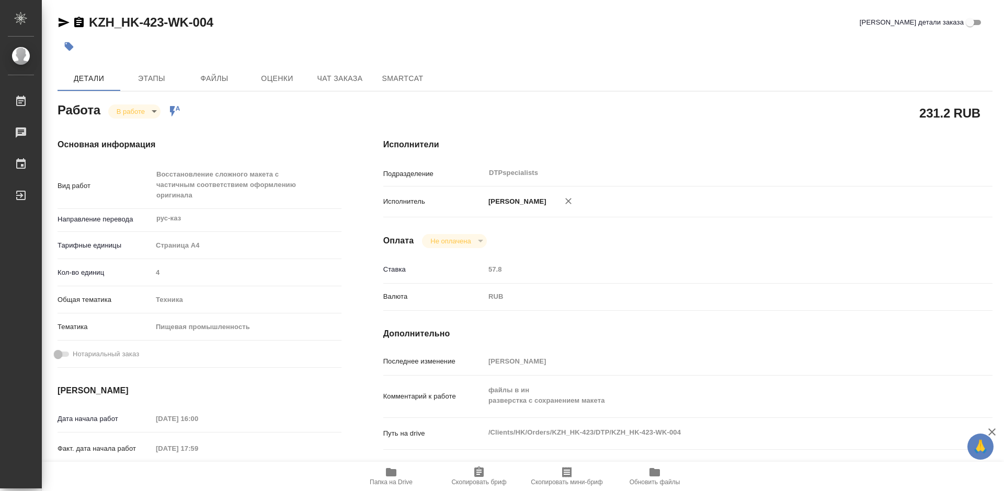
click at [55, 20] on div "KZH_HK-423-WK-004 Кратко детали заказа Детали Этапы Файлы Оценки Чат заказа Sma…" at bounding box center [525, 449] width 946 height 898
click at [58, 20] on icon "button" at bounding box center [63, 22] width 13 height 13
type textarea "x"
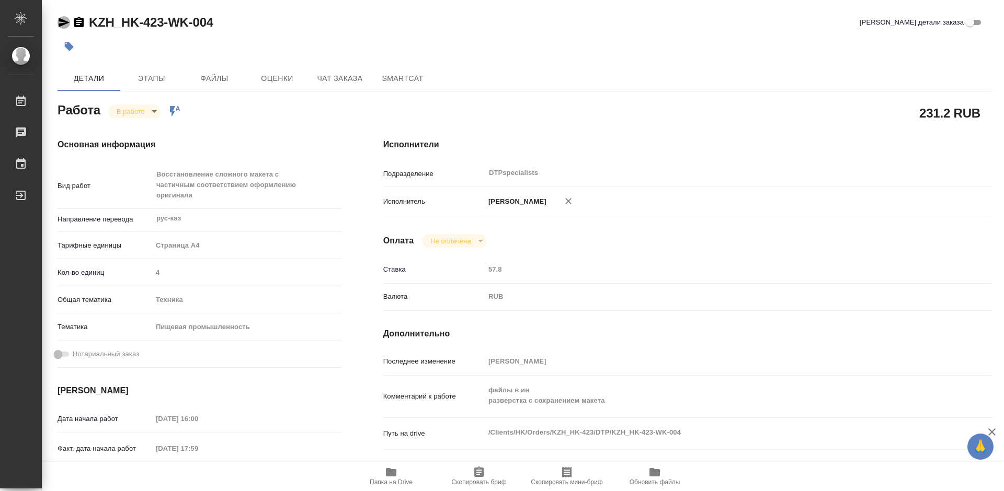
type textarea "x"
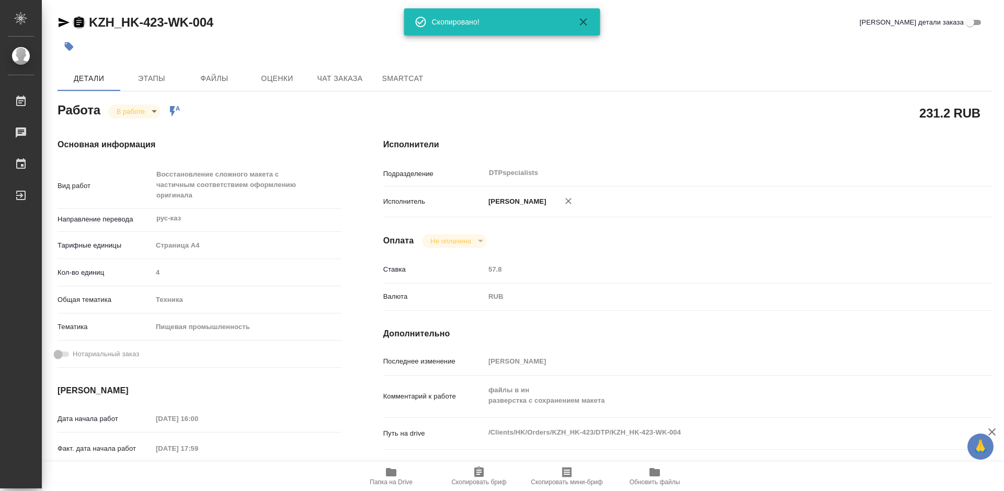
click at [75, 23] on icon "button" at bounding box center [78, 22] width 9 height 10
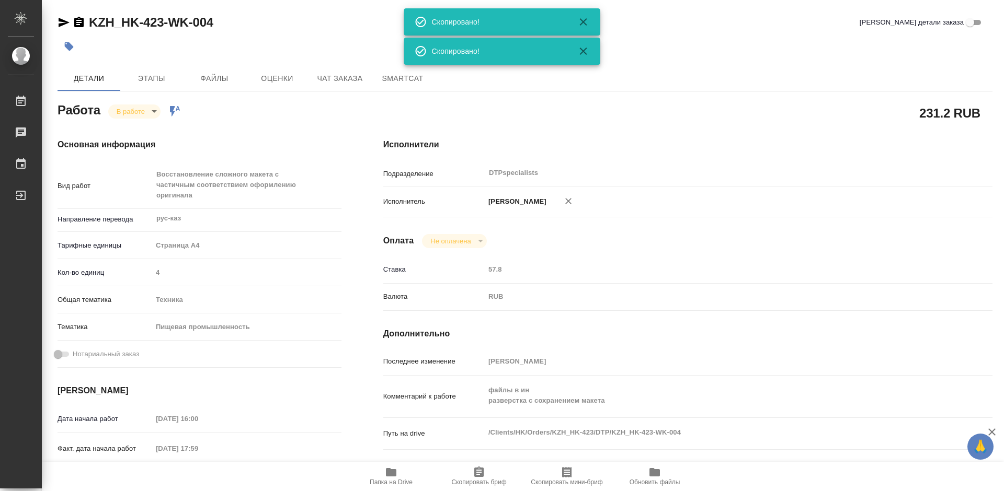
type textarea "x"
